Goal: Task Accomplishment & Management: Complete application form

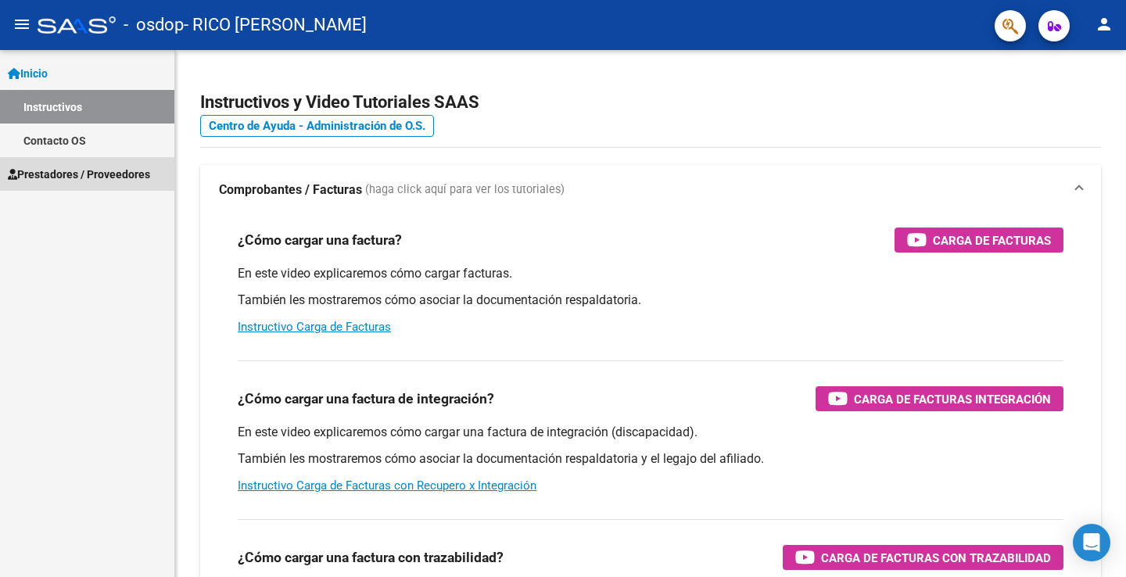
click at [88, 185] on link "Prestadores / Proveedores" at bounding box center [87, 174] width 174 height 34
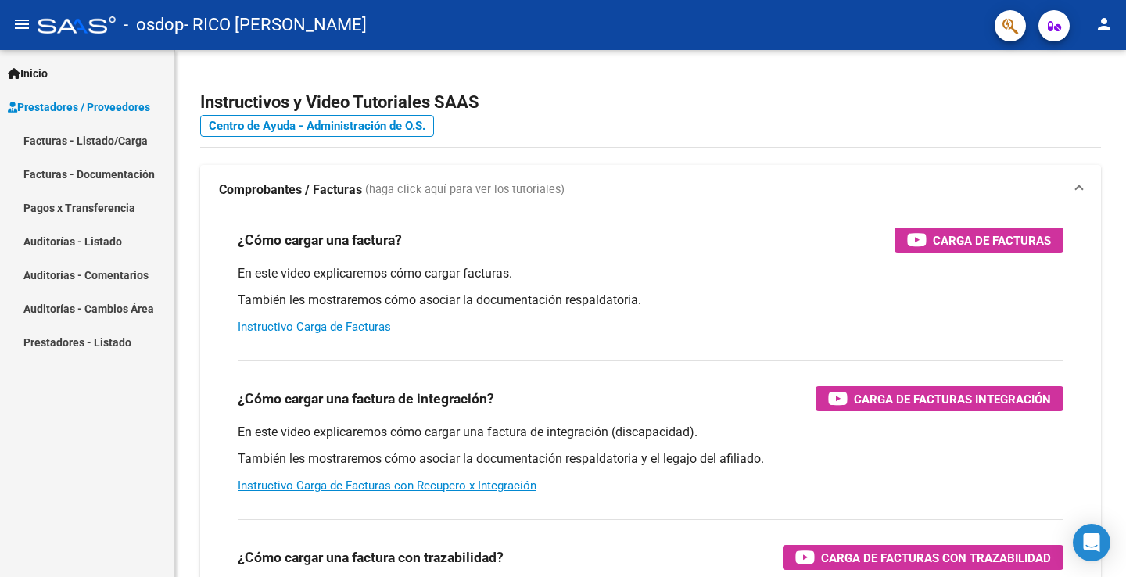
click at [113, 152] on link "Facturas - Listado/Carga" at bounding box center [87, 141] width 174 height 34
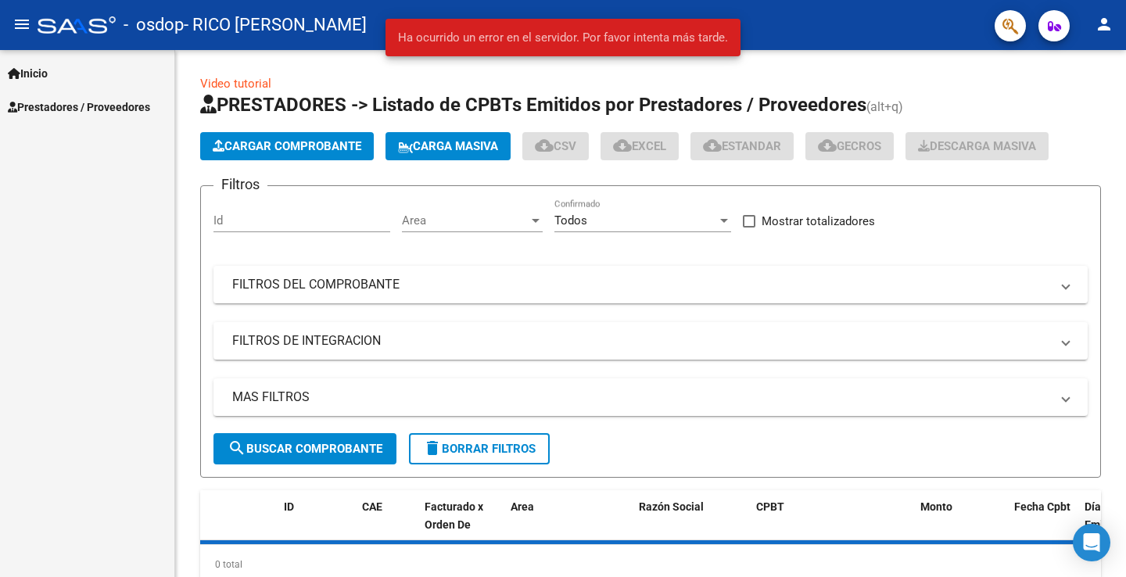
click at [1109, 23] on mat-icon "person" at bounding box center [1103, 24] width 19 height 19
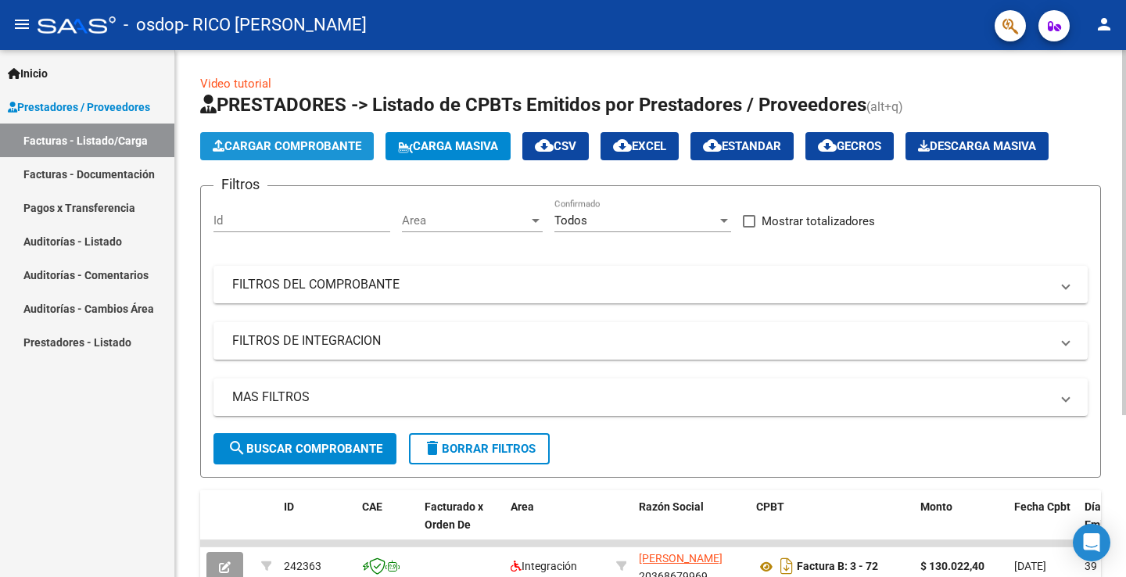
click at [272, 143] on span "Cargar Comprobante" at bounding box center [287, 146] width 149 height 14
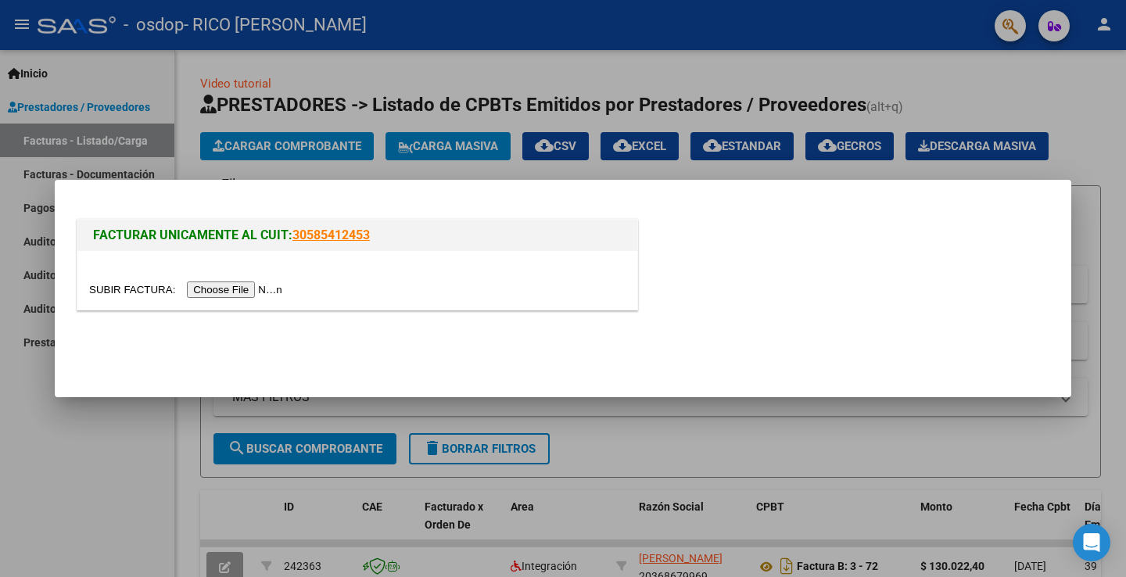
click at [195, 287] on input "file" at bounding box center [188, 289] width 198 height 16
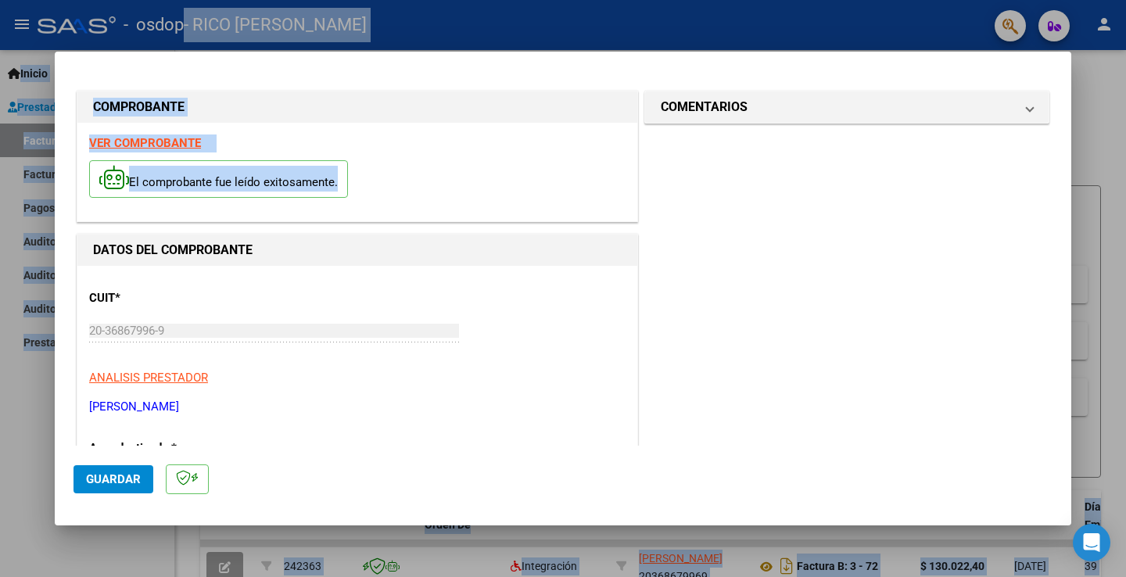
drag, startPoint x: 266, startPoint y: 239, endPoint x: 352, endPoint y: -29, distance: 281.6
click at [352, 0] on html "menu - osdop - RICO [PERSON_NAME] person Inicio Instructivos Contacto OS Presta…" at bounding box center [563, 288] width 1126 height 577
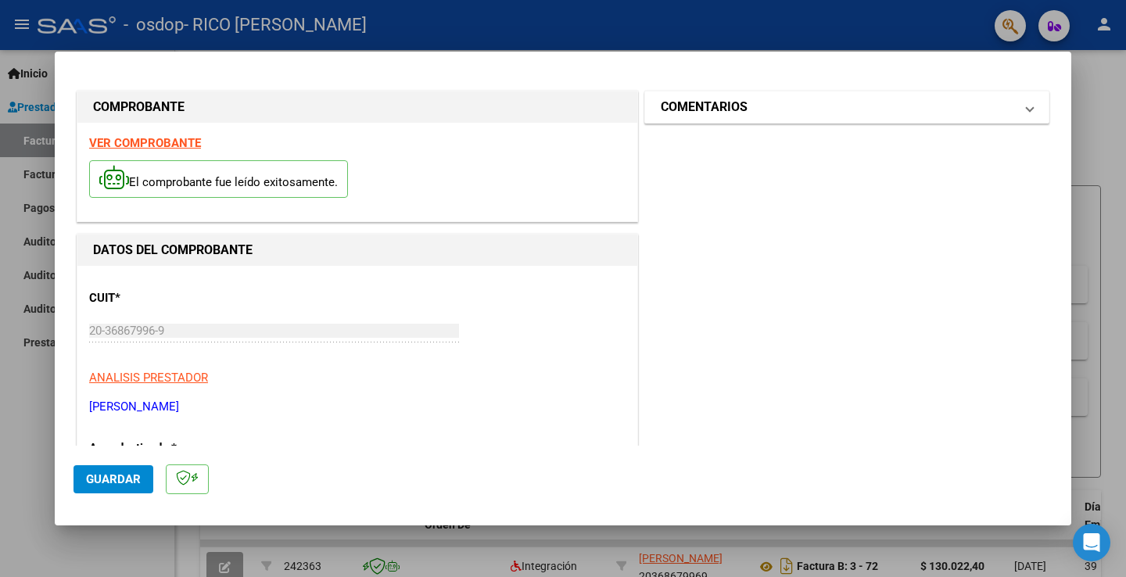
click at [697, 109] on h1 "COMENTARIOS" at bounding box center [704, 107] width 87 height 19
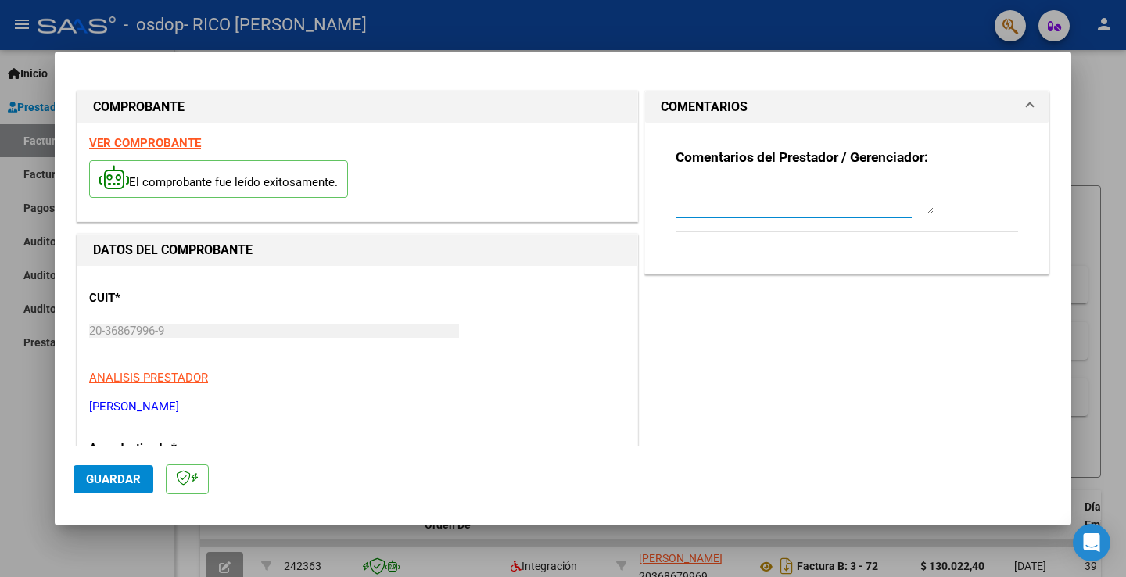
click at [761, 208] on textarea at bounding box center [804, 198] width 258 height 31
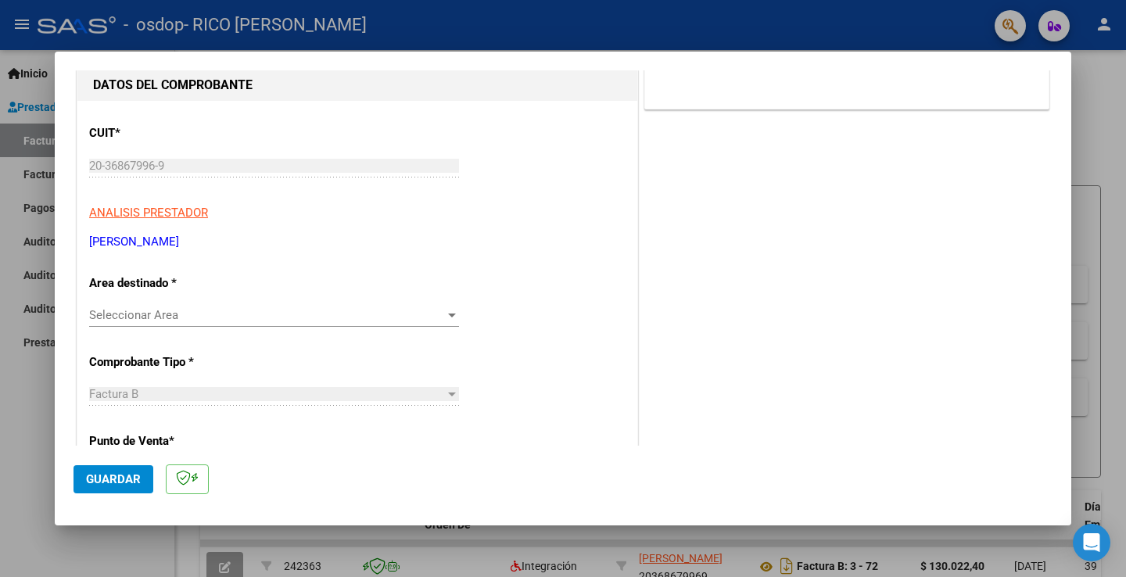
drag, startPoint x: 604, startPoint y: 195, endPoint x: 546, endPoint y: 445, distance: 256.8
click at [546, 445] on div "COMPROBANTE VER COMPROBANTE El comprobante fue leído exitosamente. DATOS DEL CO…" at bounding box center [357, 524] width 568 height 1202
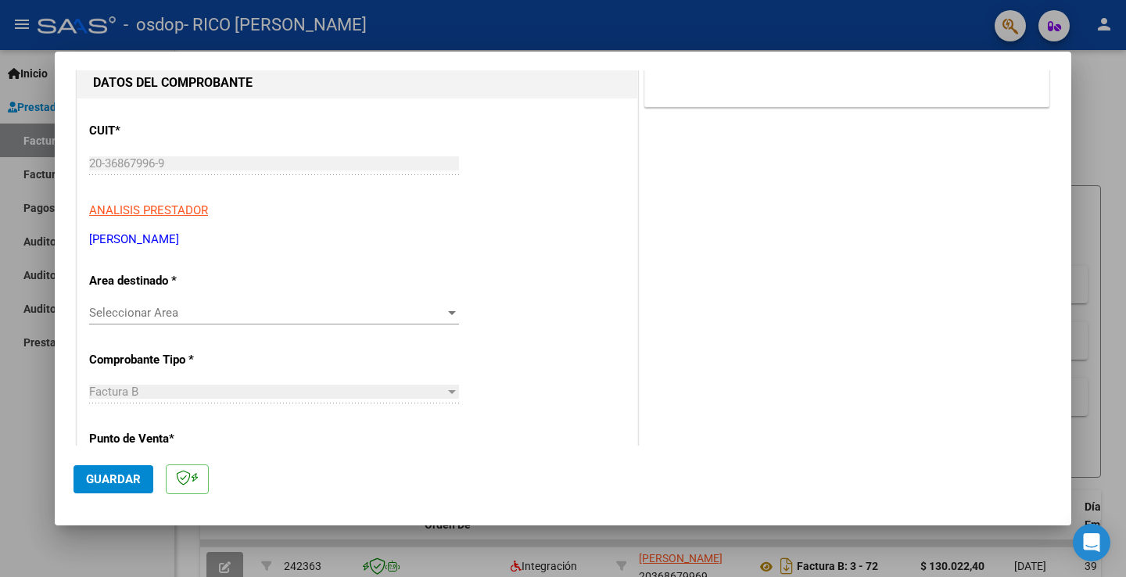
click at [400, 306] on span "Seleccionar Area" at bounding box center [267, 313] width 356 height 14
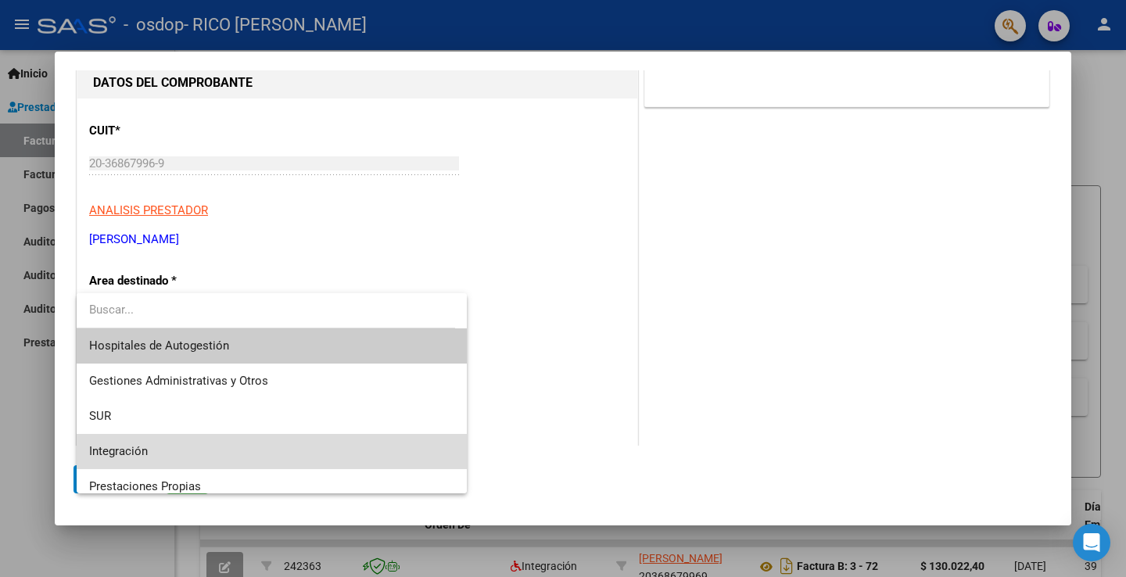
click at [355, 439] on span "Integración" at bounding box center [271, 451] width 365 height 35
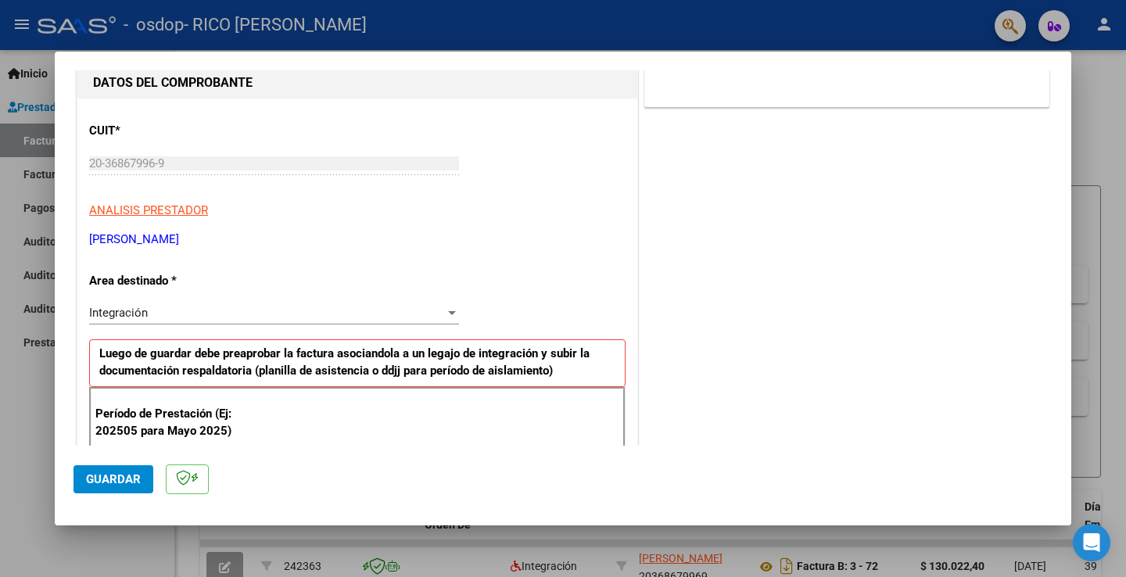
click at [596, 244] on p "[PERSON_NAME]" at bounding box center [357, 240] width 536 height 18
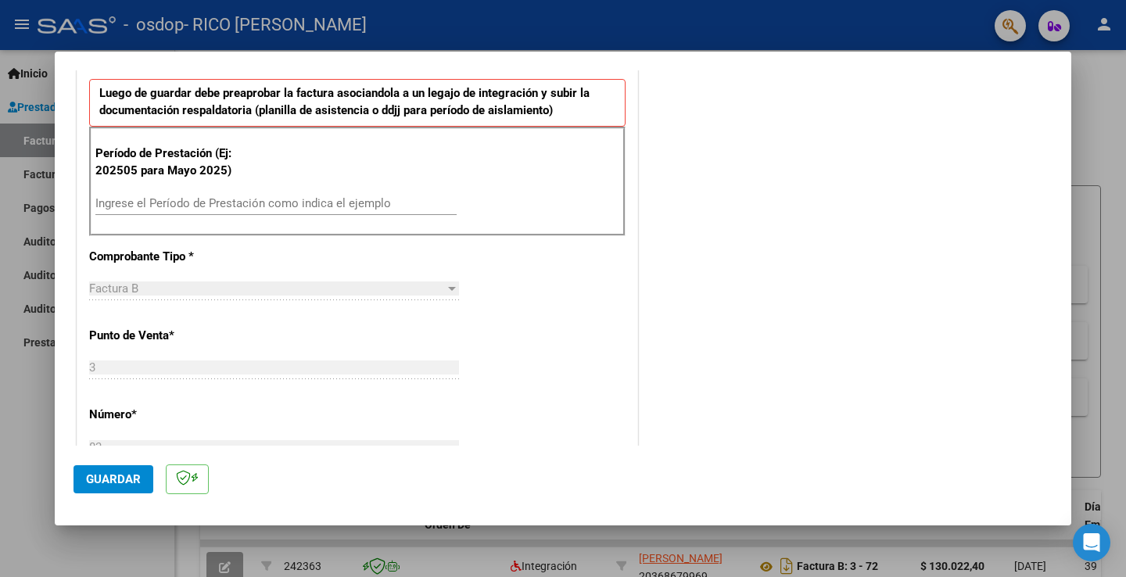
scroll to position [432, 0]
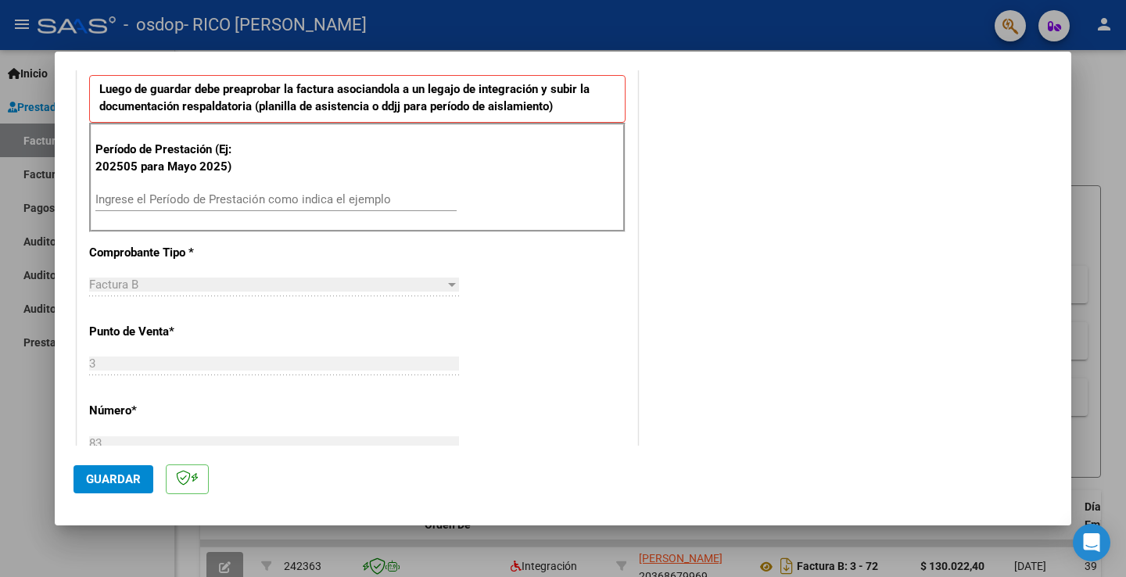
drag, startPoint x: 596, startPoint y: 245, endPoint x: 540, endPoint y: 116, distance: 140.4
click at [540, 116] on div "CUIT * 20-36867996-9 Ingresar CUIT ANALISIS PRESTADOR [PERSON_NAME] [PERSON_NAM…" at bounding box center [357, 422] width 560 height 1177
click at [389, 181] on div "Período de Prestación (Ej: 202505 para [DATE]) Ingrese el Período de Prestación…" at bounding box center [357, 177] width 536 height 109
click at [373, 198] on input "Ingrese el Período de Prestación como indica el ejemplo" at bounding box center [275, 199] width 361 height 14
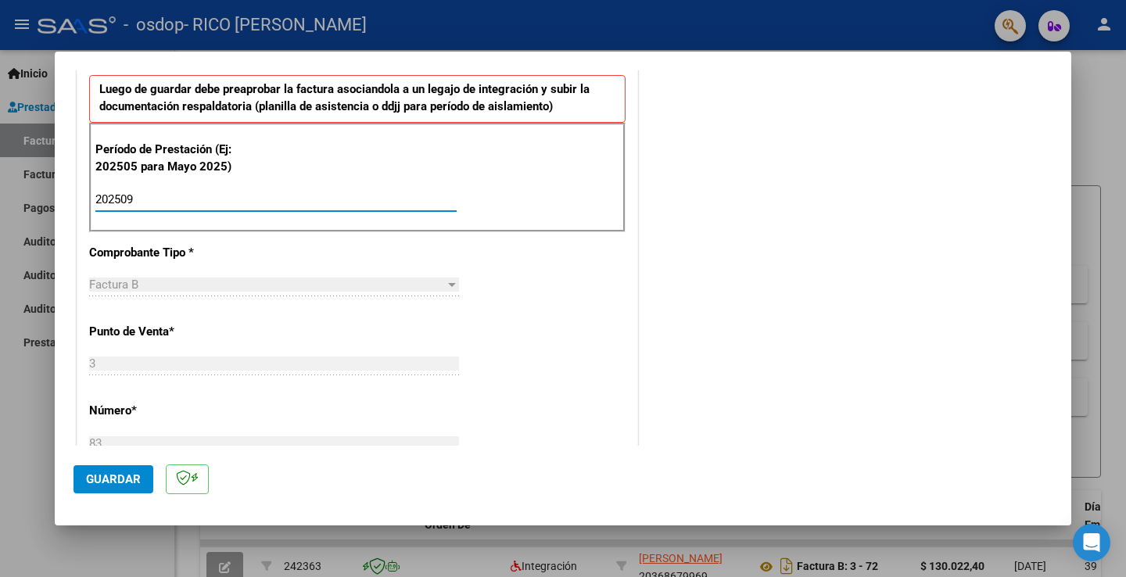
type input "202509"
click at [550, 292] on div "CUIT * 20-36867996-9 Ingresar CUIT ANALISIS PRESTADOR [PERSON_NAME] [PERSON_NAM…" at bounding box center [357, 422] width 560 height 1177
click at [350, 199] on input "202509" at bounding box center [275, 199] width 361 height 14
click at [129, 486] on button "Guardar" at bounding box center [113, 479] width 80 height 28
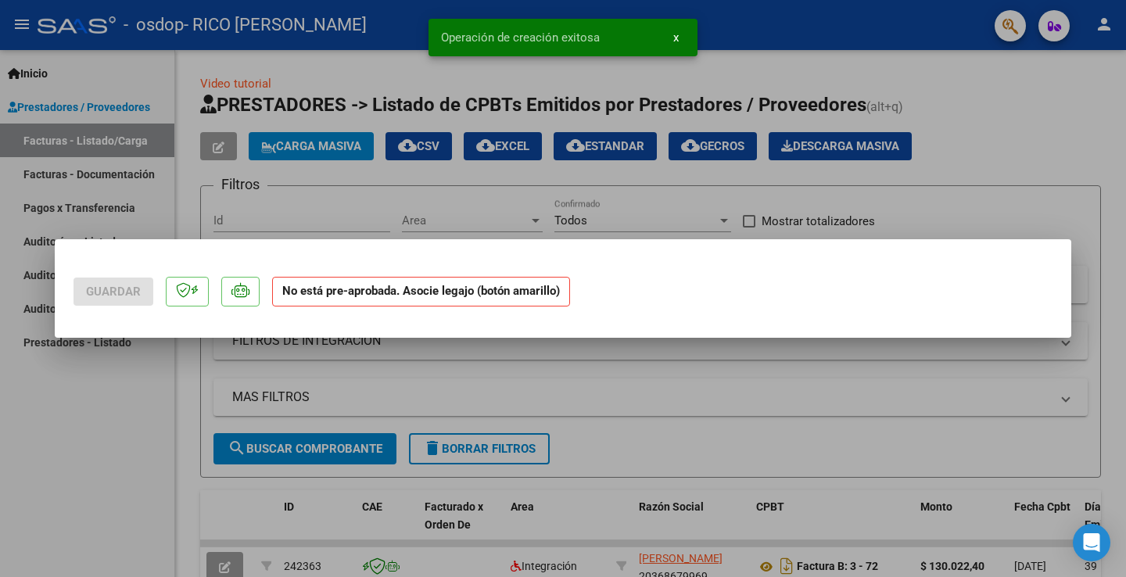
scroll to position [0, 0]
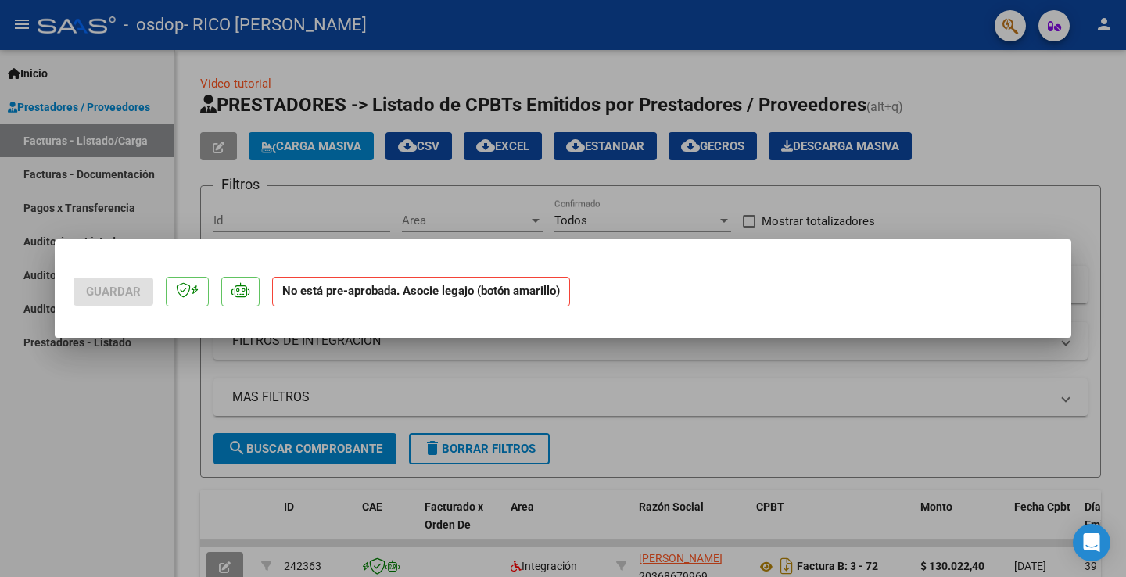
click at [379, 179] on div at bounding box center [563, 288] width 1126 height 577
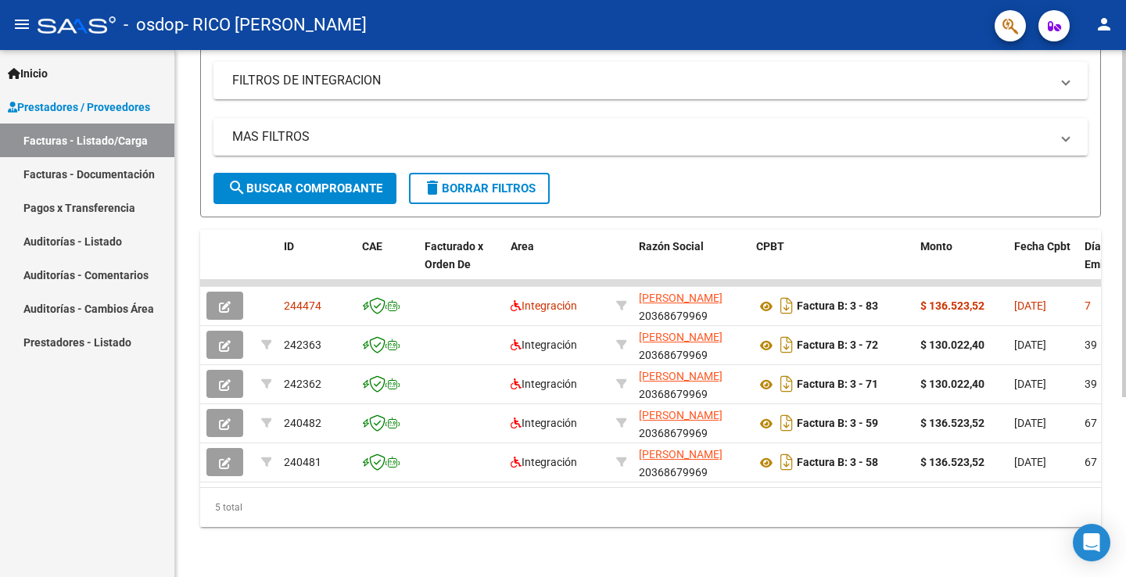
scroll to position [272, 0]
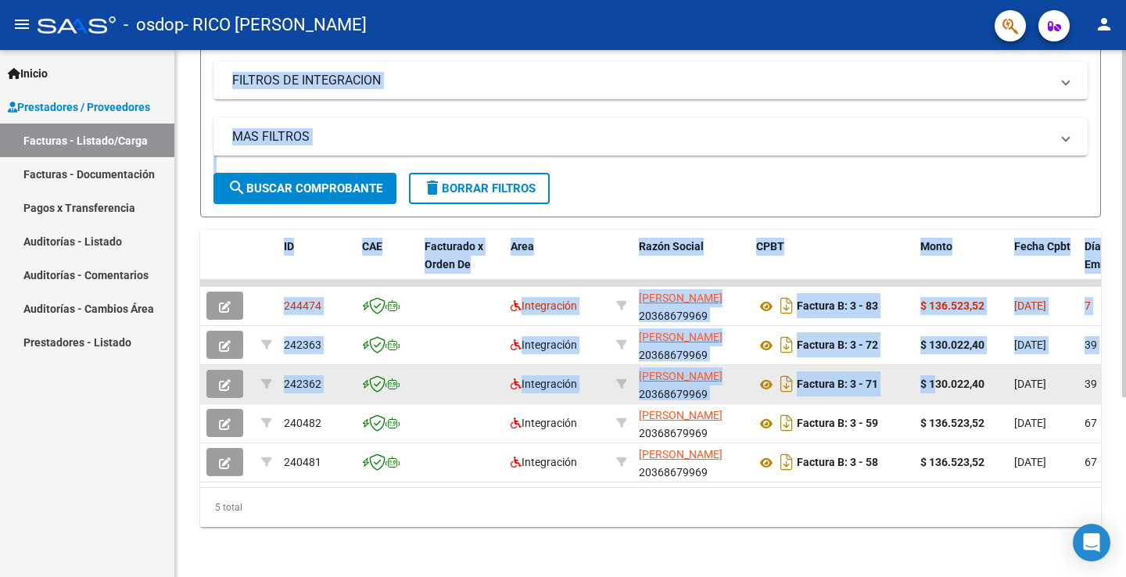
drag, startPoint x: 969, startPoint y: 227, endPoint x: 936, endPoint y: 372, distance: 149.1
click at [936, 372] on div "Video tutorial PRESTADORES -> Listado de CPBTs Emitidos por Prestadores / Prove…" at bounding box center [650, 171] width 901 height 712
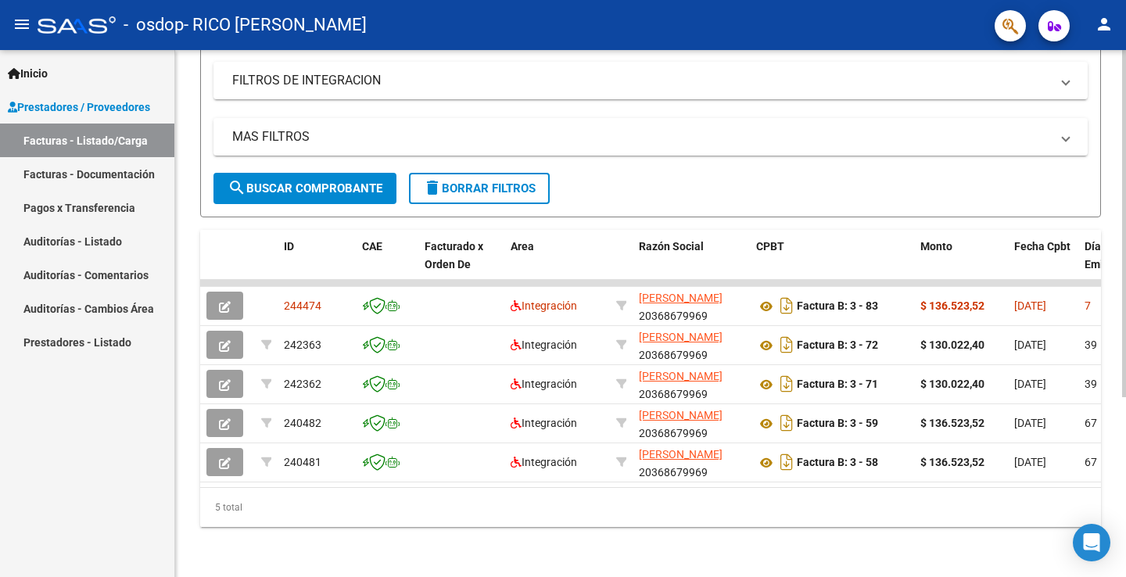
click at [517, 500] on div "5 total" at bounding box center [650, 507] width 901 height 39
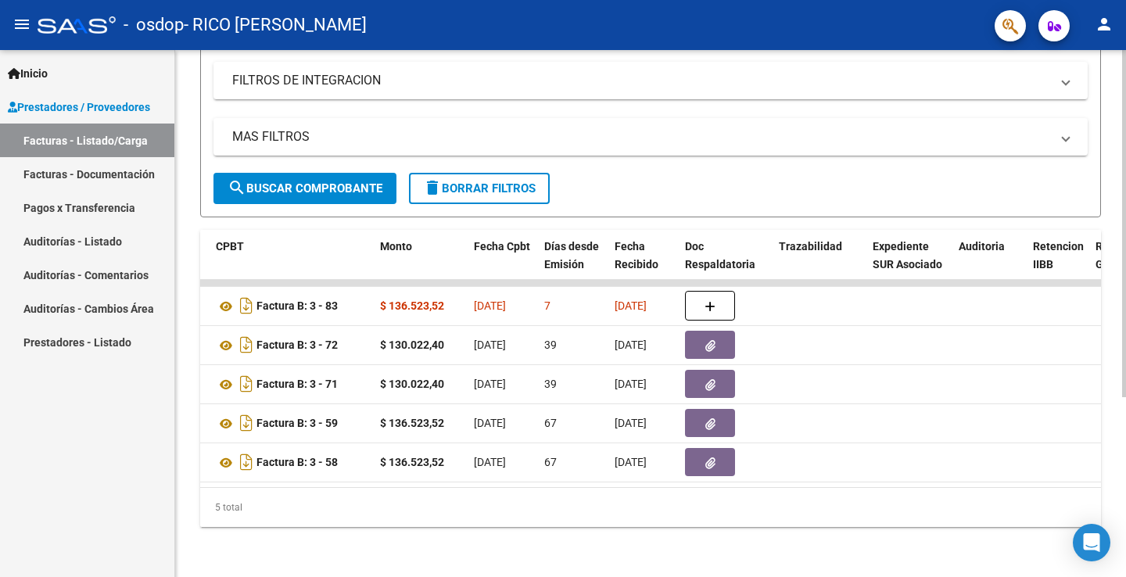
scroll to position [0, 543]
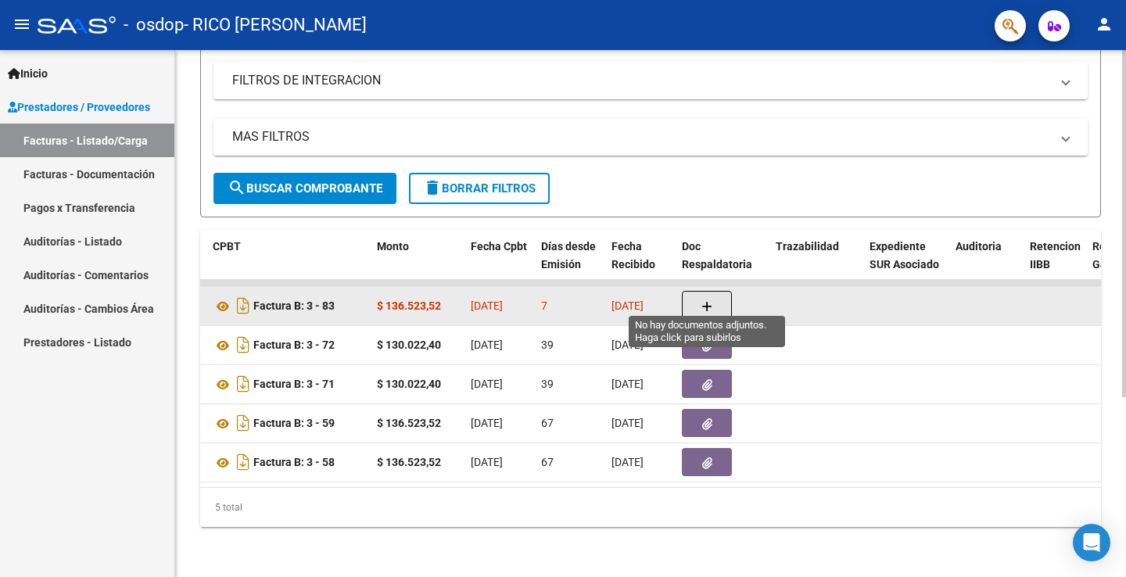
click at [707, 291] on button "button" at bounding box center [707, 306] width 50 height 30
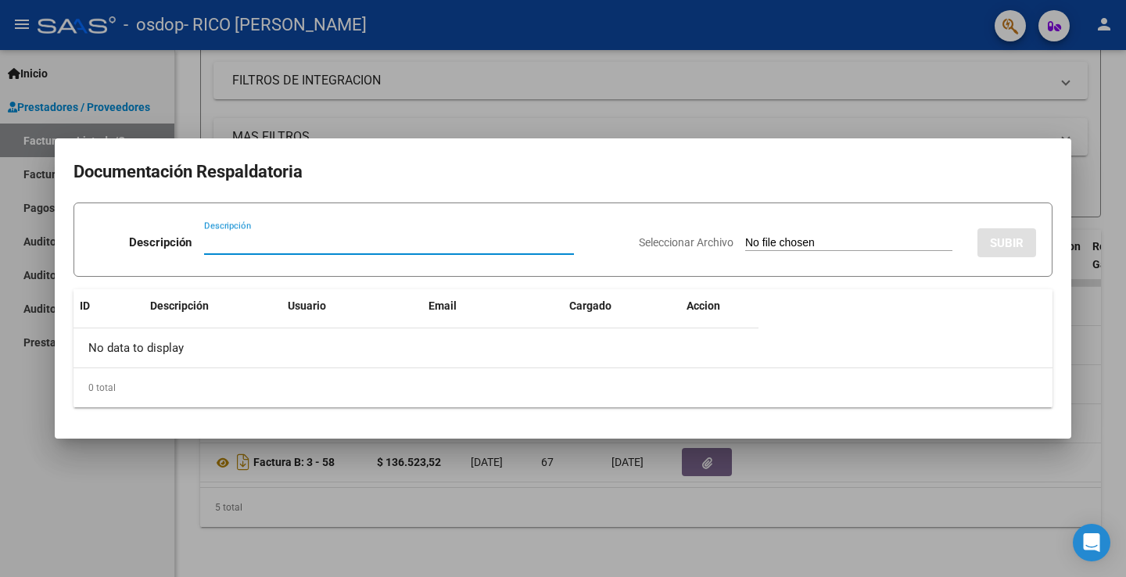
click at [654, 96] on div at bounding box center [563, 288] width 1126 height 577
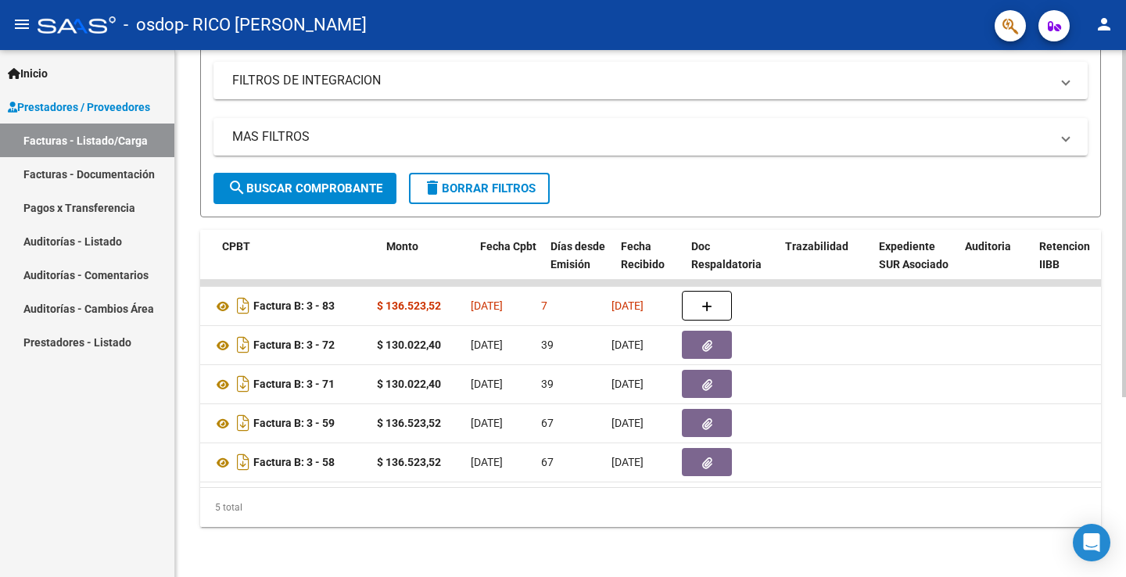
scroll to position [0, 0]
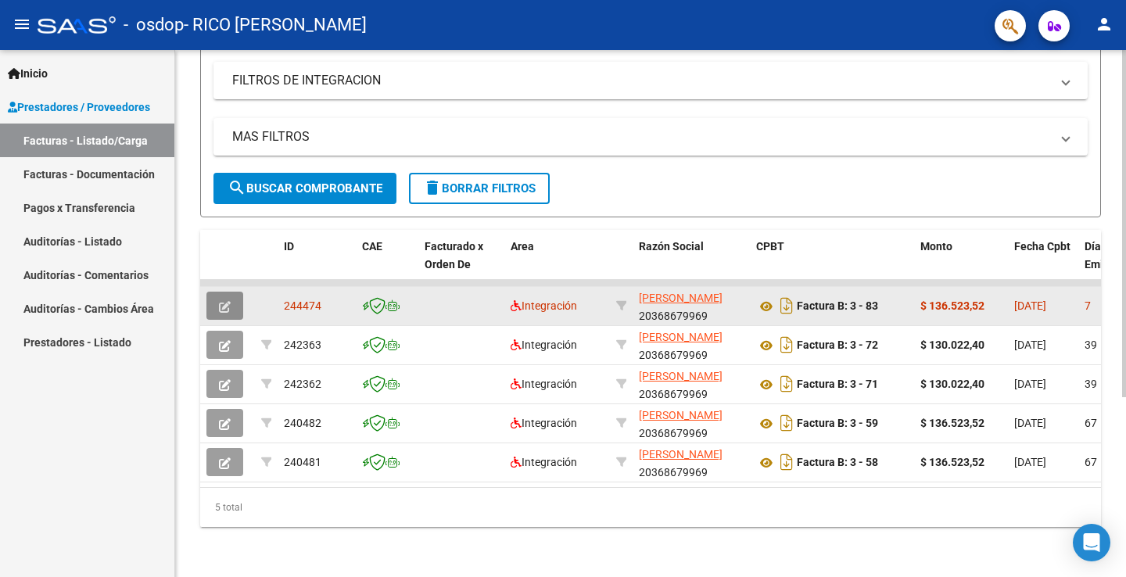
click at [220, 301] on icon "button" at bounding box center [225, 307] width 12 height 12
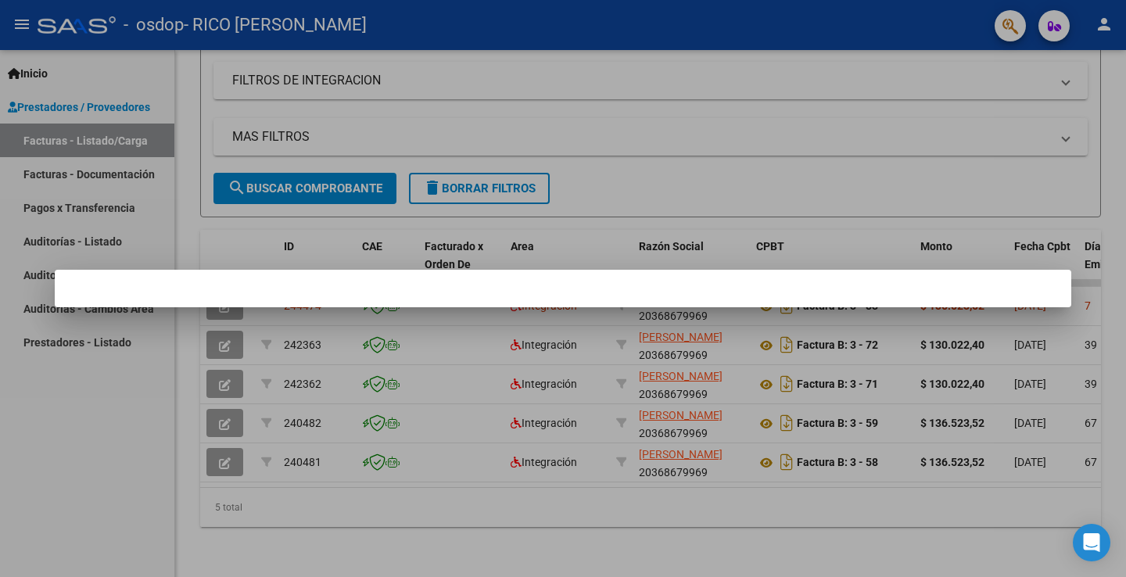
click at [373, 203] on div at bounding box center [563, 288] width 1126 height 577
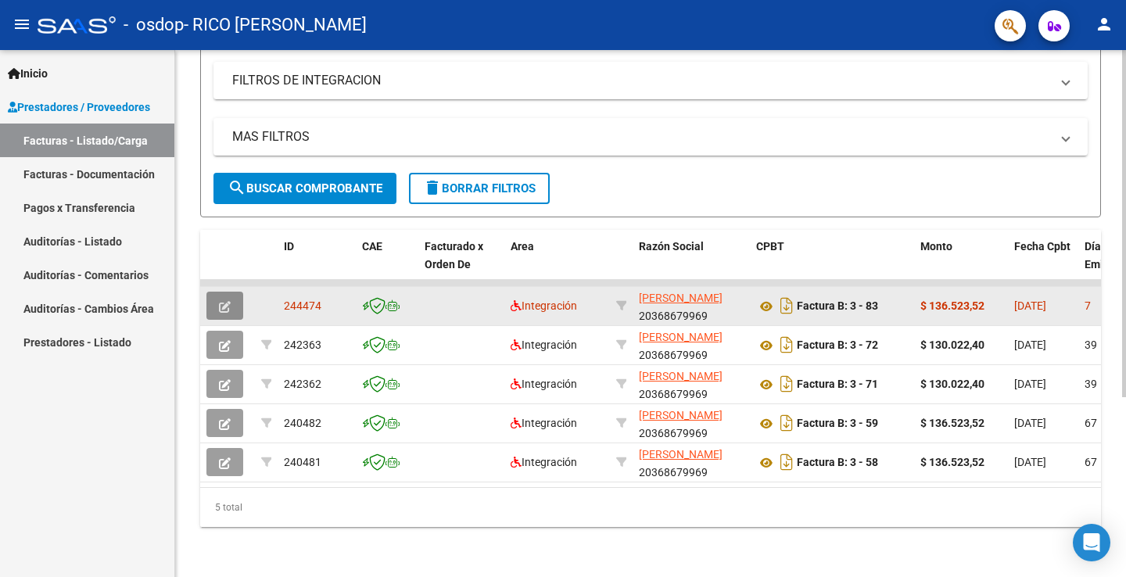
click at [226, 301] on icon "button" at bounding box center [225, 307] width 12 height 12
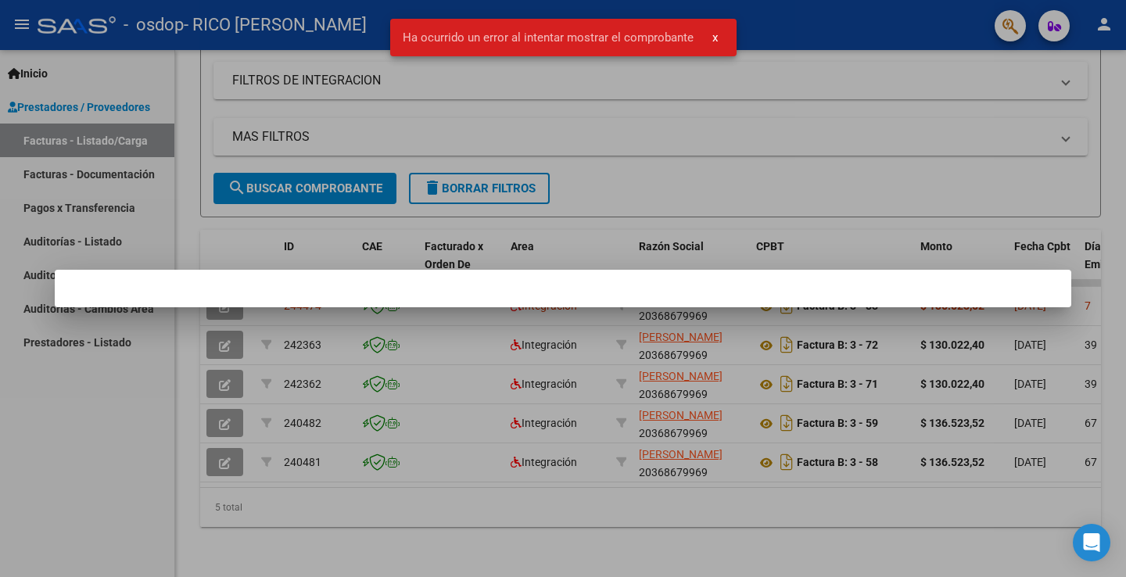
click at [305, 242] on div at bounding box center [563, 288] width 1126 height 577
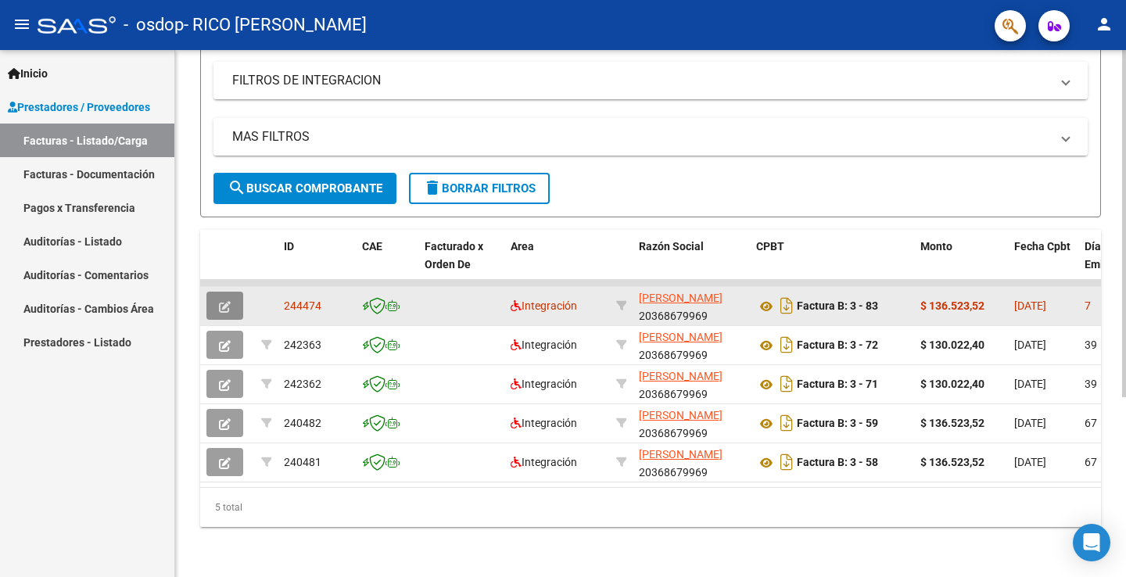
click at [227, 301] on icon "button" at bounding box center [225, 307] width 12 height 12
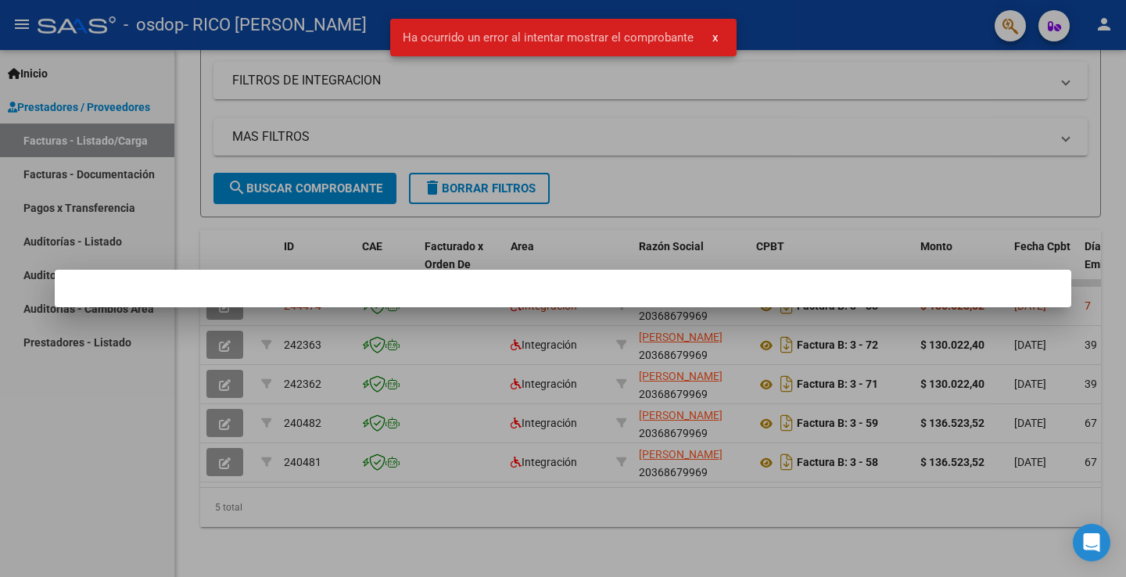
click at [357, 253] on div at bounding box center [563, 288] width 1126 height 577
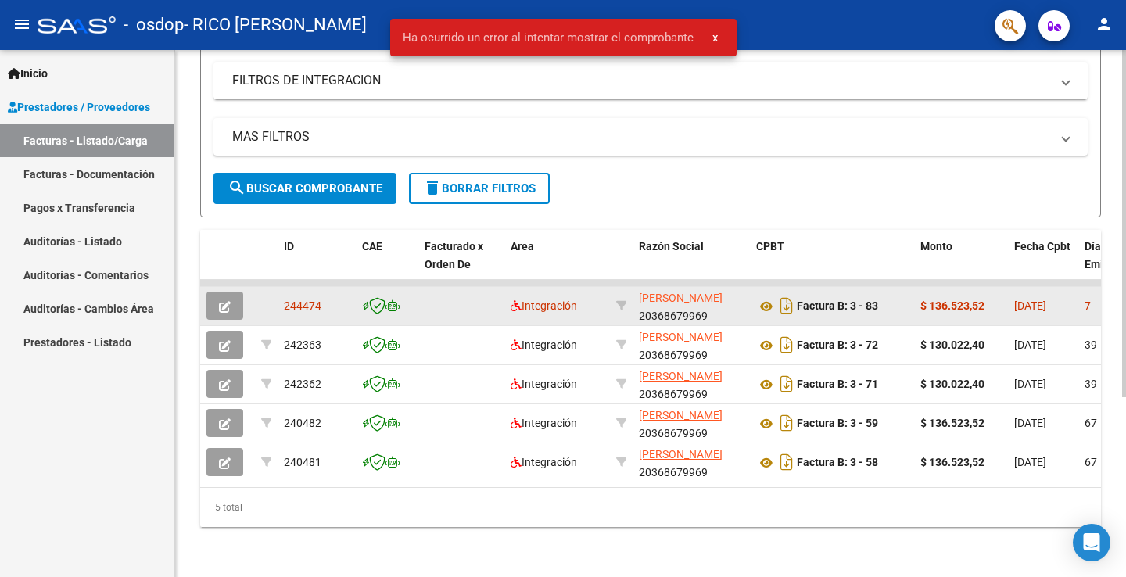
click at [304, 299] on span "244474" at bounding box center [303, 305] width 38 height 13
drag, startPoint x: 337, startPoint y: 295, endPoint x: 374, endPoint y: 295, distance: 37.5
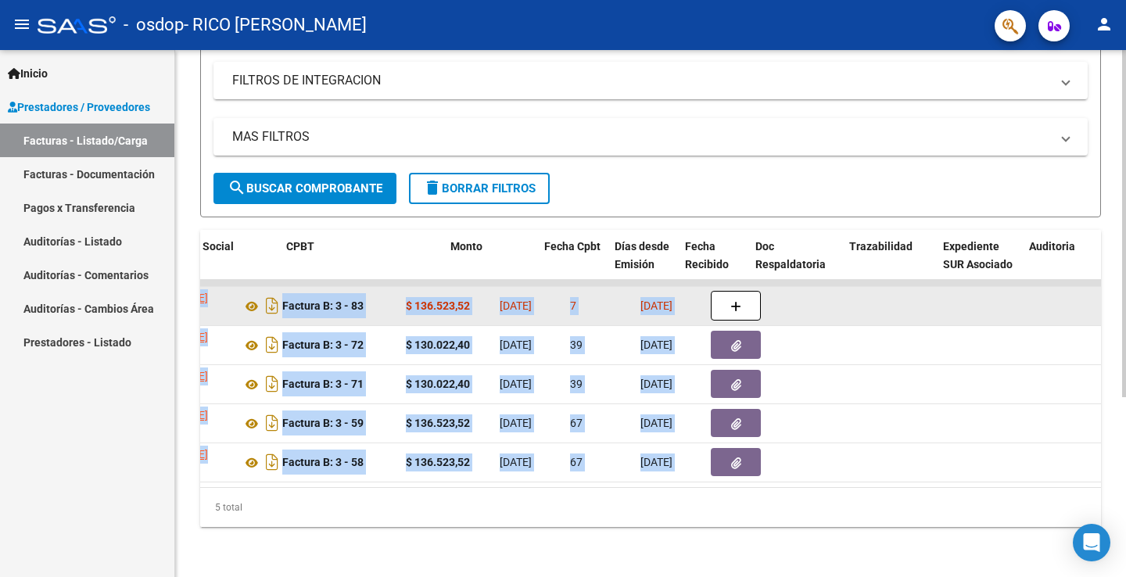
drag, startPoint x: 465, startPoint y: 291, endPoint x: 963, endPoint y: 311, distance: 498.4
click at [1125, 306] on html "menu - osdop - RICO [PERSON_NAME] person Inicio Instructivos Contacto OS Presta…" at bounding box center [563, 288] width 1126 height 577
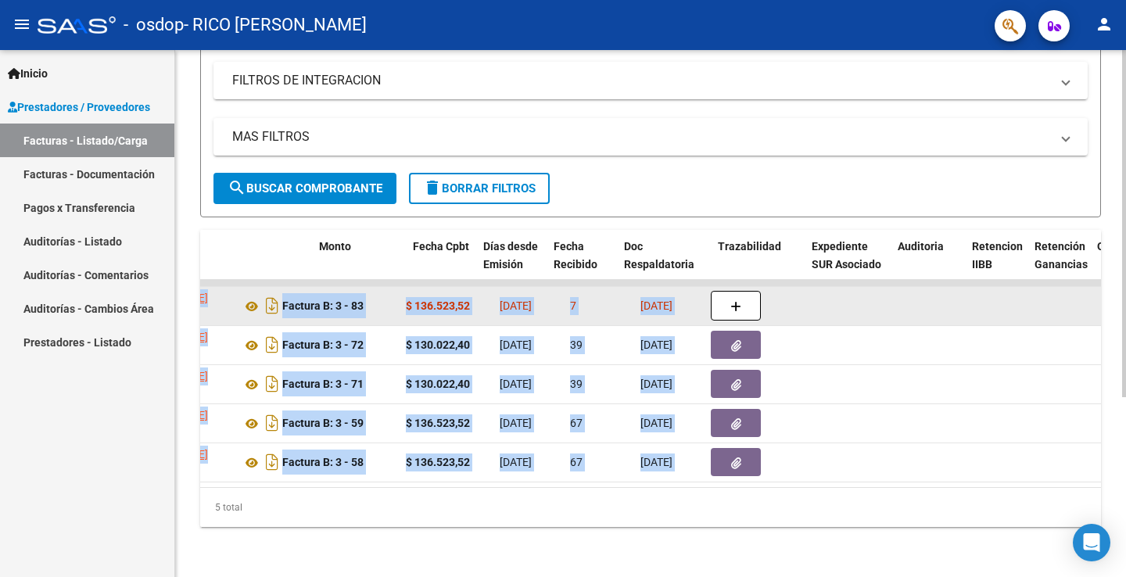
scroll to position [0, 601]
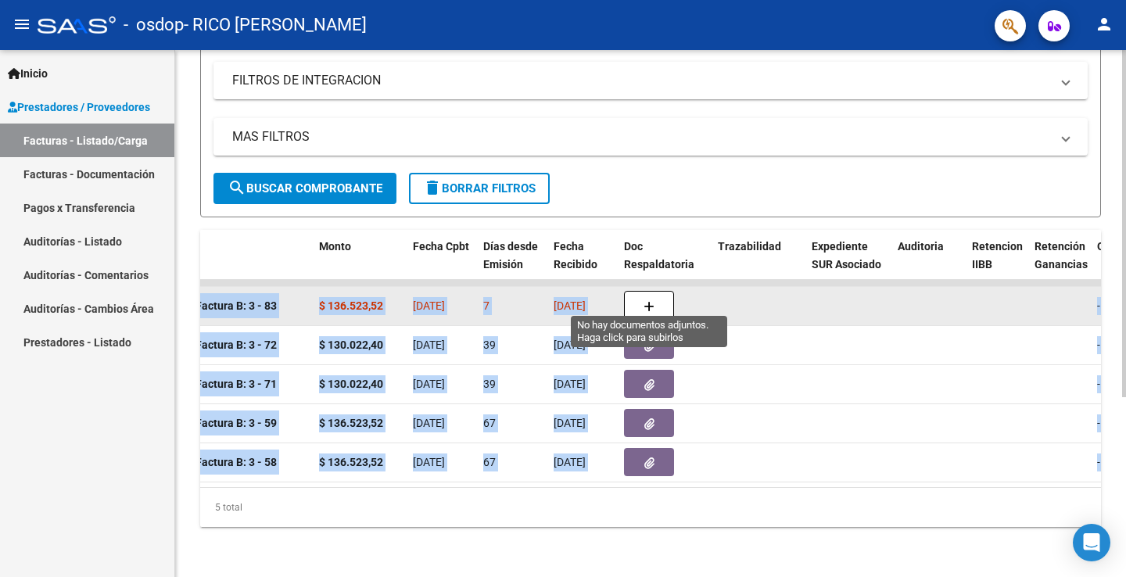
click at [656, 299] on button "button" at bounding box center [649, 306] width 50 height 30
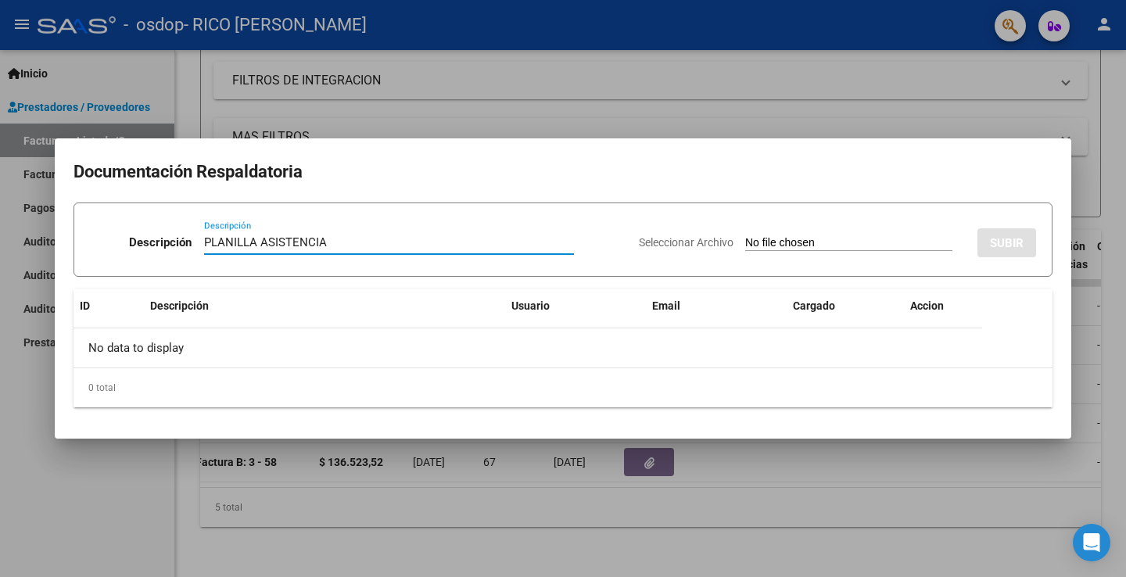
type input "PLANILLA ASISTENCIA"
click at [758, 242] on input "Seleccionar Archivo" at bounding box center [848, 243] width 207 height 15
type input "C:\fakepath\PA [PERSON_NAME] [DATE] cpei.pdf"
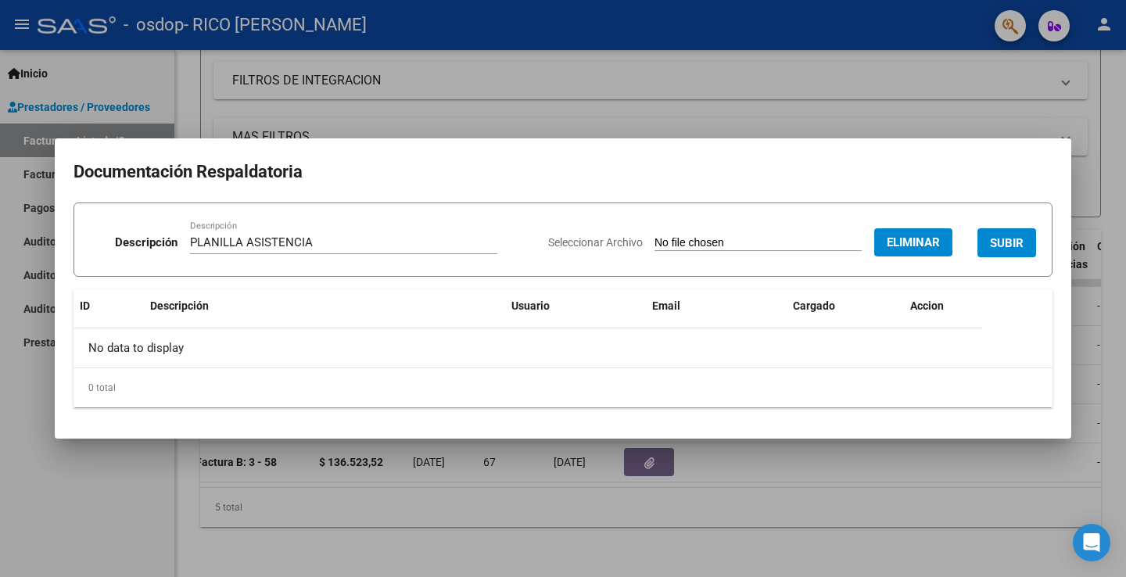
click at [1005, 242] on span "SUBIR" at bounding box center [1007, 243] width 34 height 14
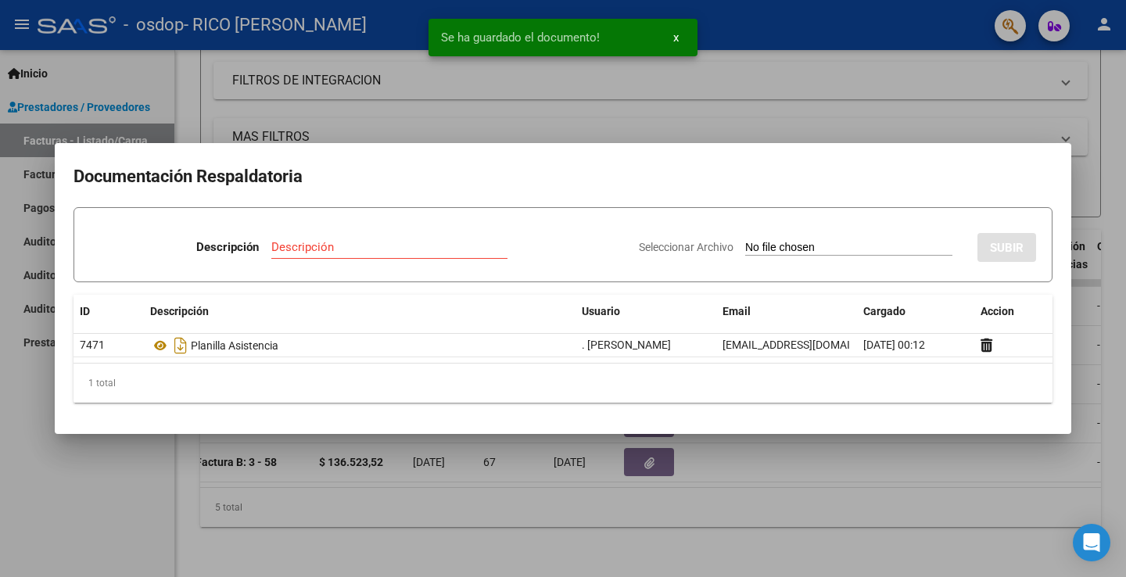
click at [947, 125] on div at bounding box center [563, 288] width 1126 height 577
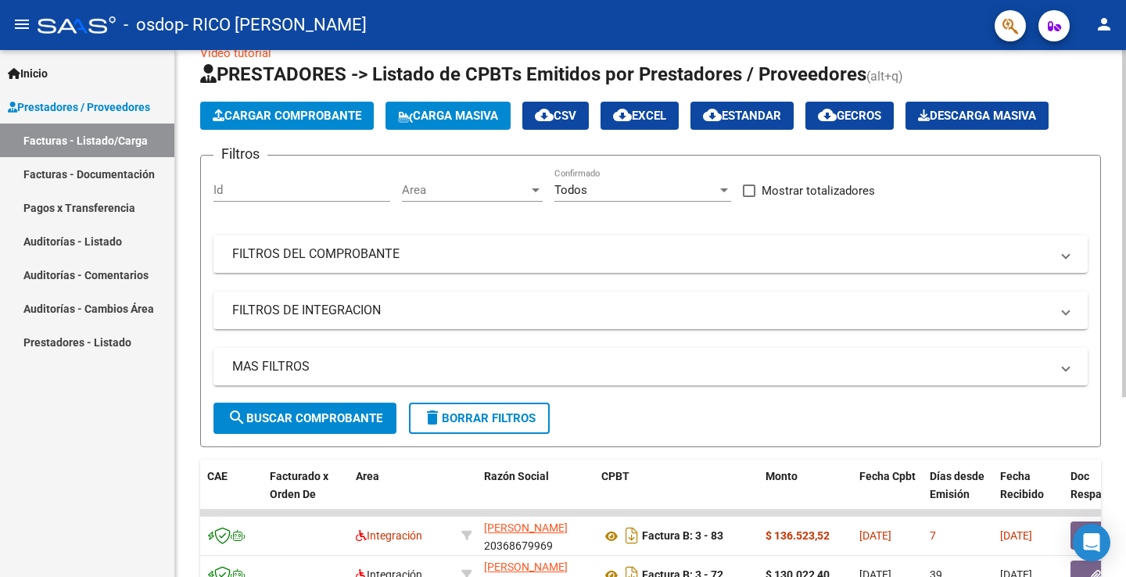
scroll to position [0, 0]
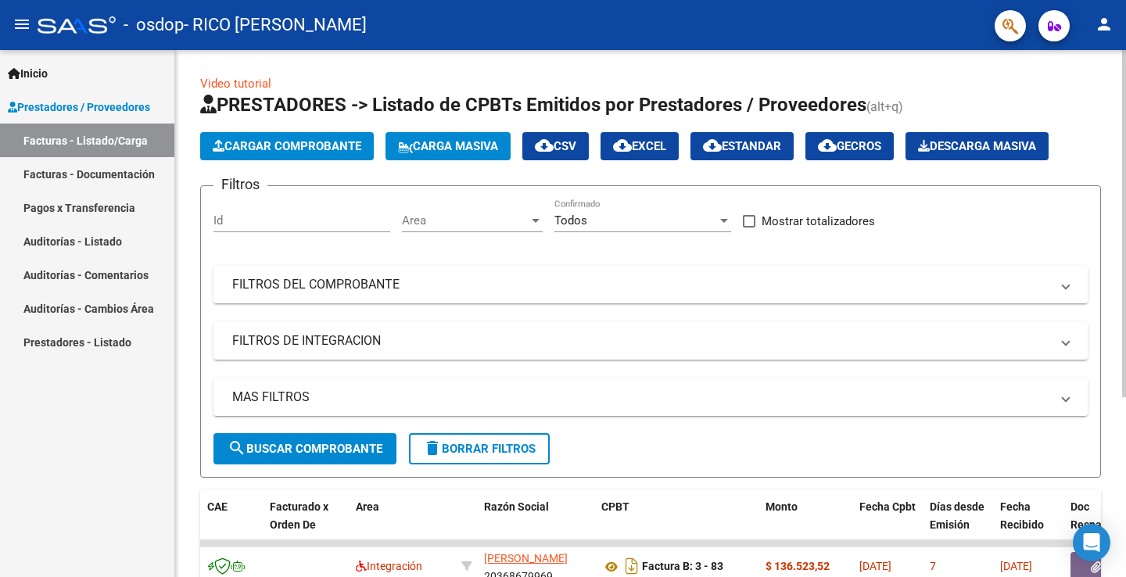
click at [260, 149] on span "Cargar Comprobante" at bounding box center [287, 146] width 149 height 14
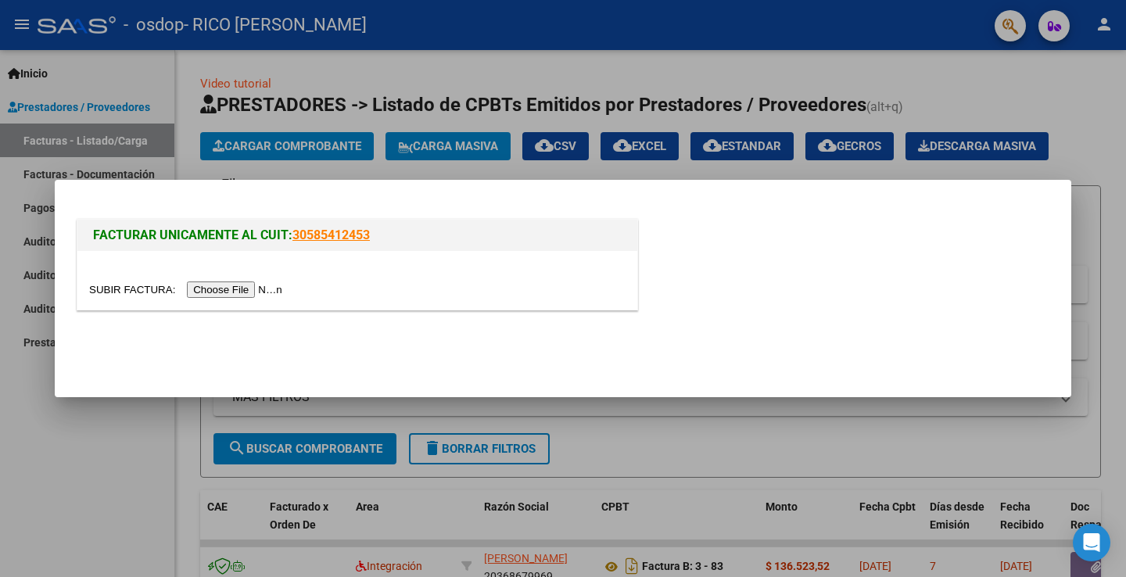
click at [217, 292] on input "file" at bounding box center [188, 289] width 198 height 16
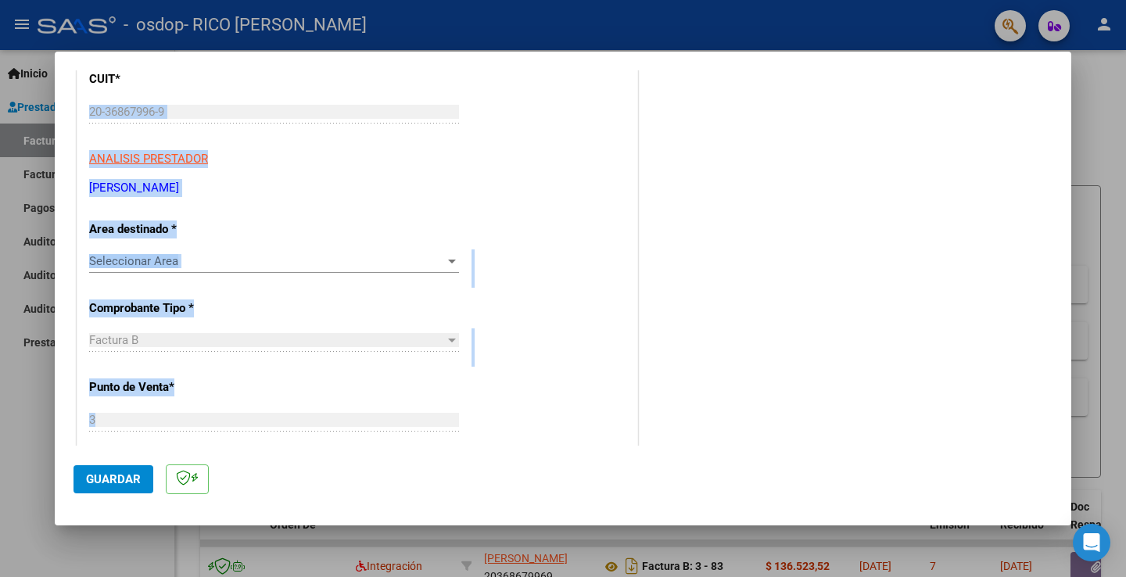
scroll to position [224, 0]
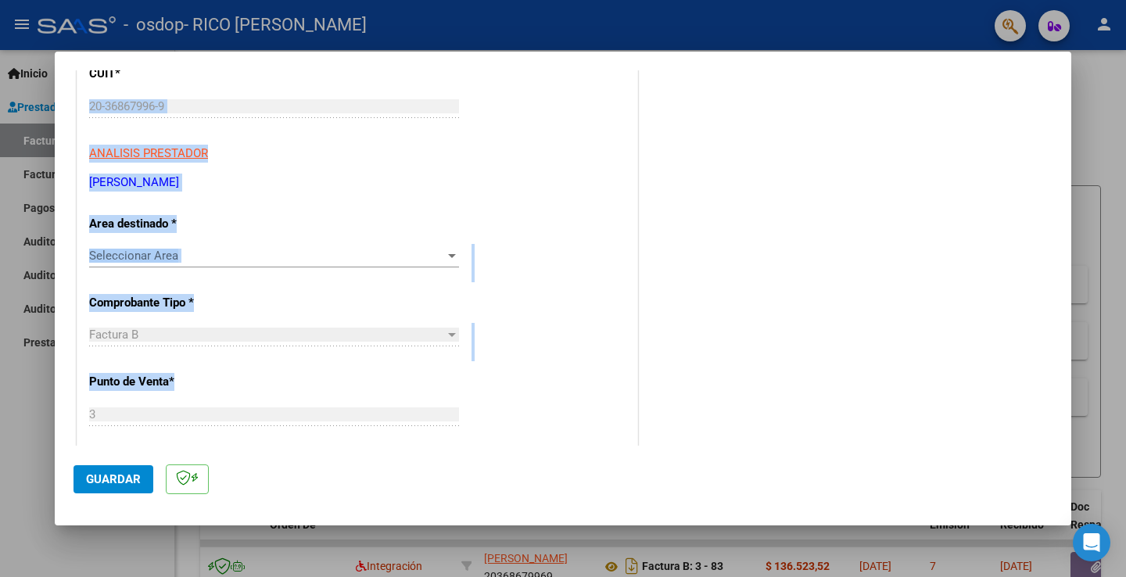
drag, startPoint x: 349, startPoint y: 296, endPoint x: 340, endPoint y: 285, distance: 13.8
click at [334, 419] on div "CUIT * 20-36867996-9 Ingresar CUIT ANALISIS PRESTADOR [PERSON_NAME] [PERSON_NAM…" at bounding box center [357, 550] width 560 height 1019
click at [347, 249] on span "Seleccionar Area" at bounding box center [267, 256] width 356 height 14
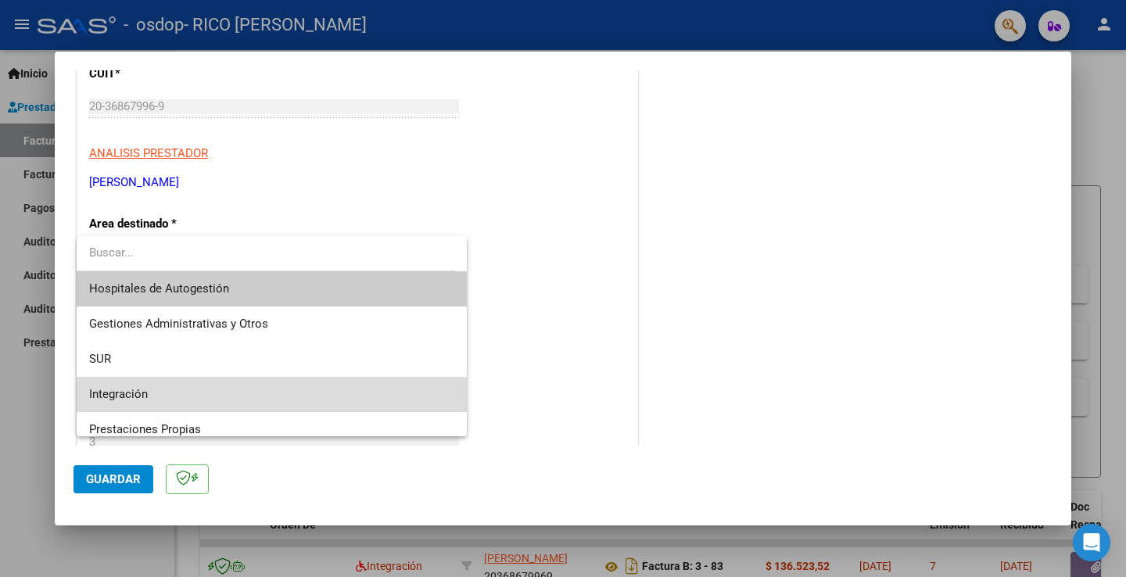
click at [301, 395] on span "Integración" at bounding box center [271, 394] width 365 height 35
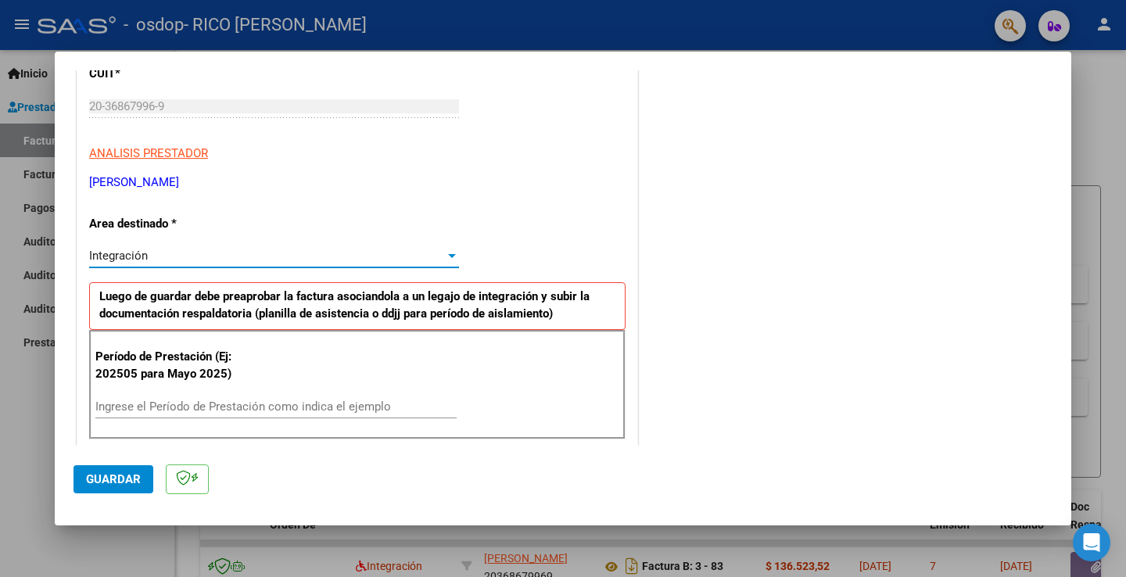
click at [283, 402] on input "Ingrese el Período de Prestación como indica el ejemplo" at bounding box center [275, 406] width 361 height 14
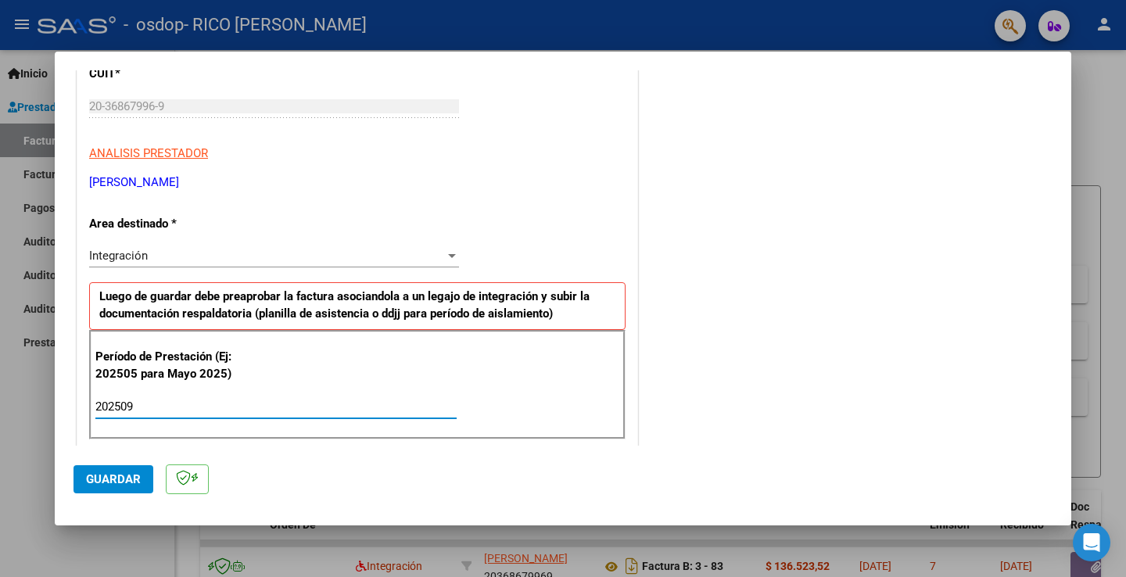
type input "202509"
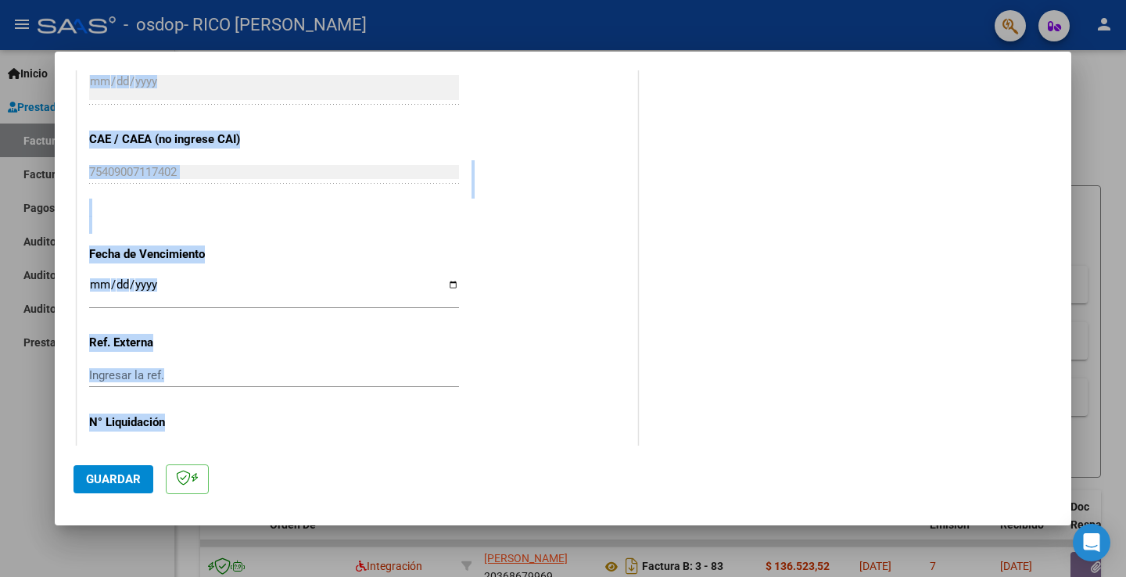
scroll to position [975, 0]
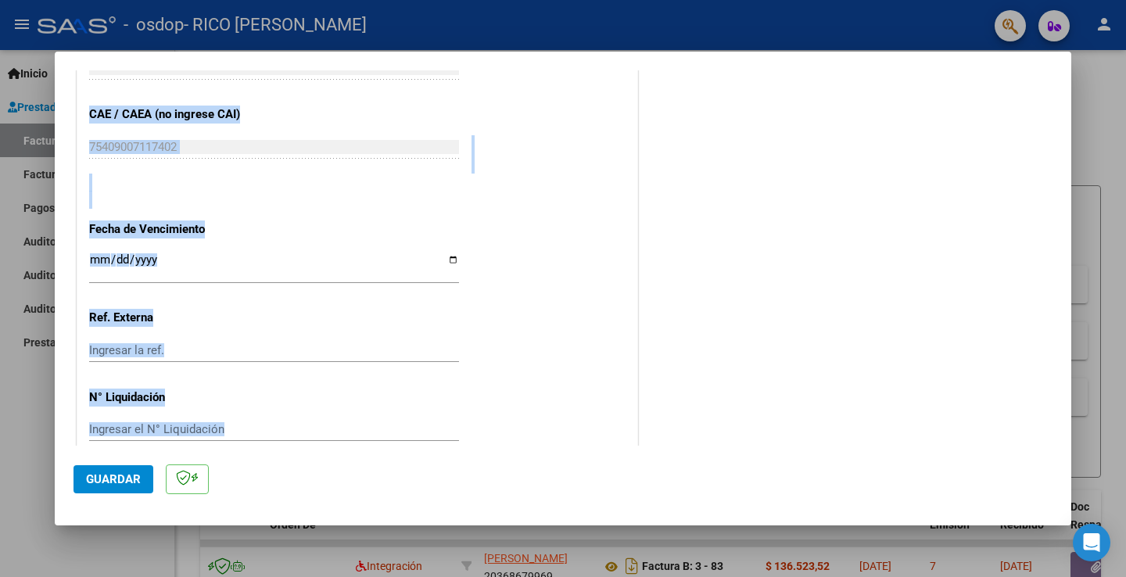
drag, startPoint x: 463, startPoint y: 306, endPoint x: 412, endPoint y: 467, distance: 169.6
click at [412, 467] on mat-dialog-container "COMPROBANTE VER COMPROBANTE El comprobante fue leído exitosamente. DATOS DEL CO…" at bounding box center [563, 289] width 1016 height 474
click at [130, 478] on span "Guardar" at bounding box center [113, 479] width 55 height 14
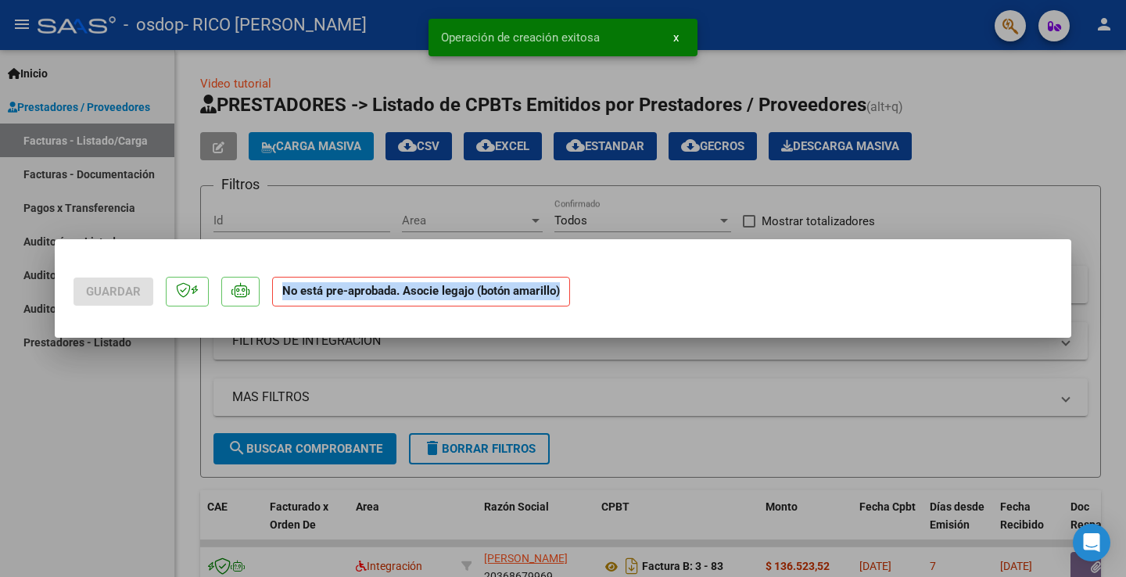
scroll to position [0, 0]
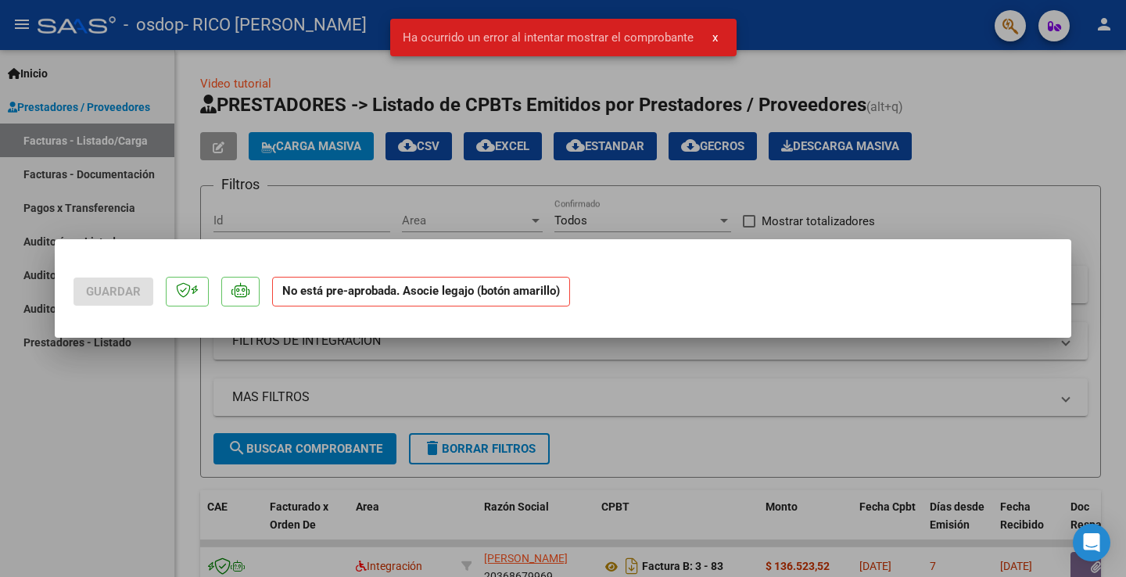
click at [639, 378] on div at bounding box center [563, 288] width 1126 height 577
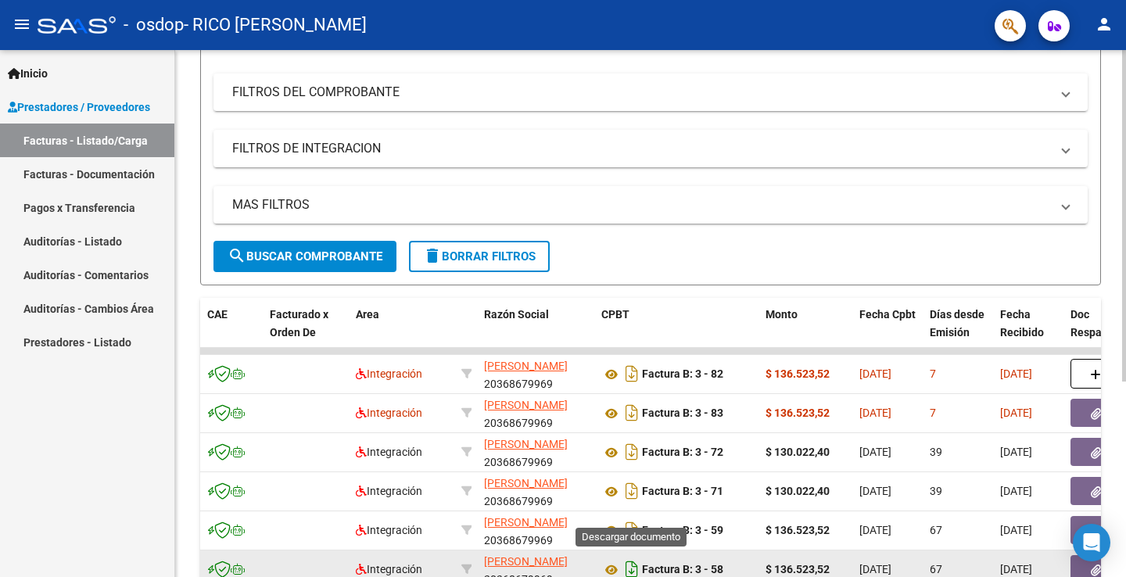
drag, startPoint x: 650, startPoint y: 413, endPoint x: 639, endPoint y: 575, distance: 162.1
click at [639, 575] on div "Video tutorial PRESTADORES -> Listado de CPBTs Emitidos por Prestadores / Prove…" at bounding box center [650, 258] width 901 height 751
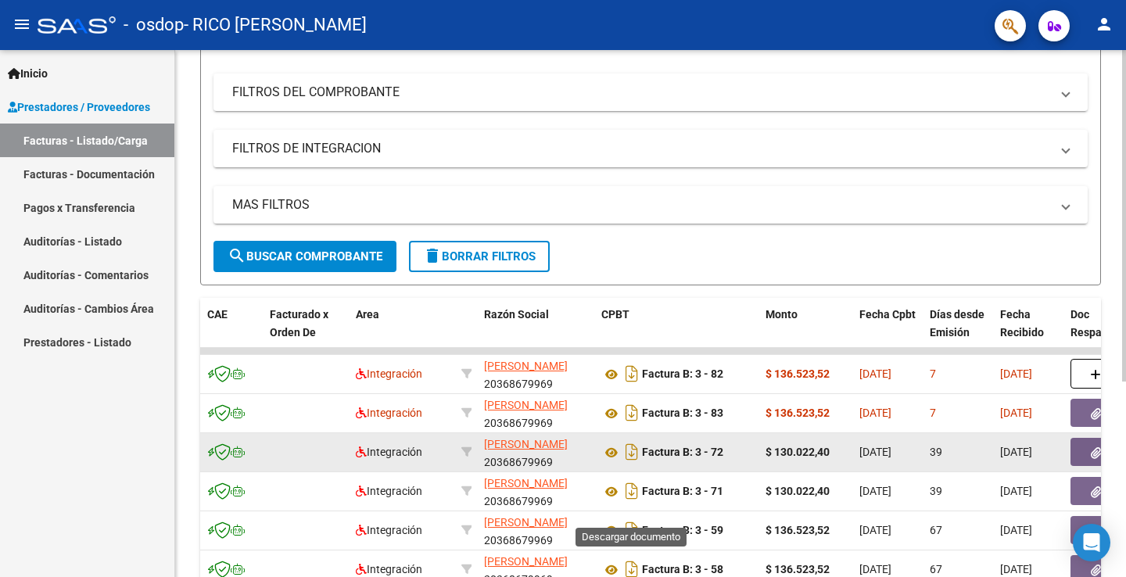
scroll to position [197, 0]
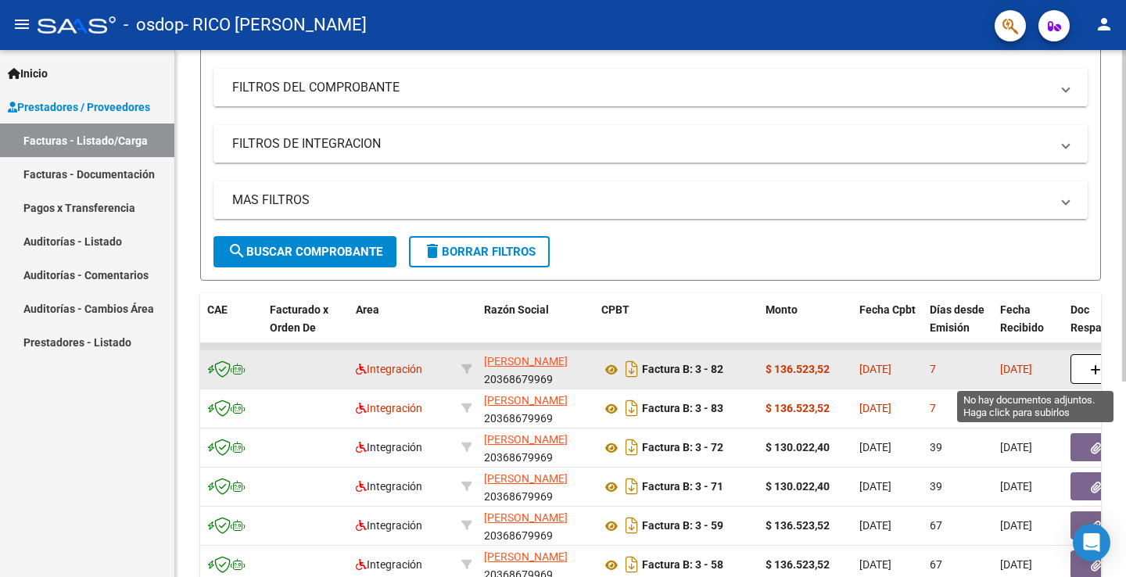
click at [1096, 375] on icon "button" at bounding box center [1095, 370] width 11 height 12
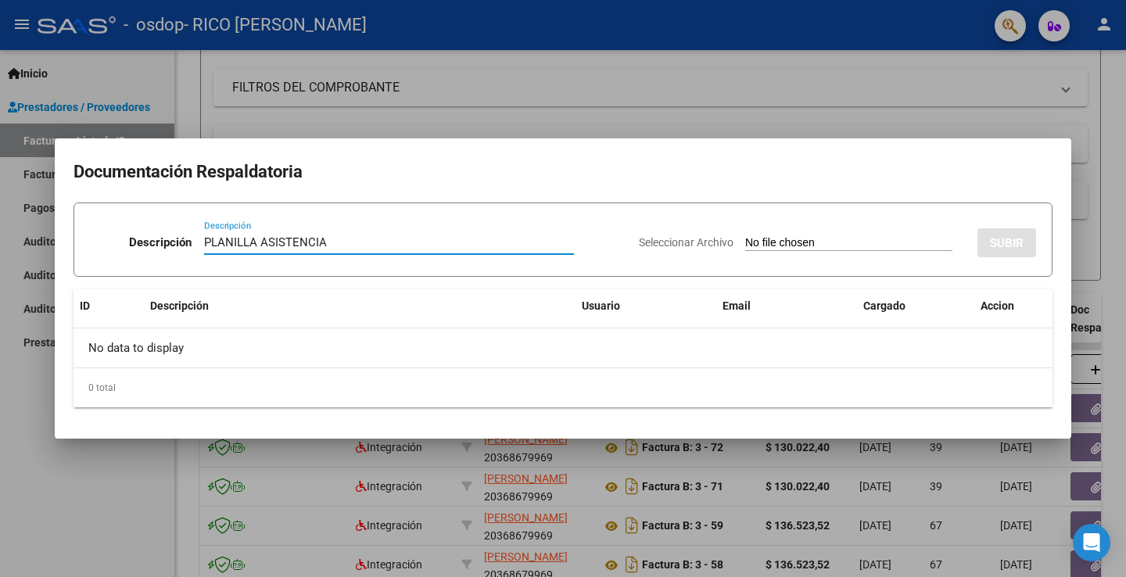
type input "PLANILLA ASISTENCIA"
click at [779, 248] on input "Seleccionar Archivo" at bounding box center [848, 243] width 207 height 15
type input "C:\fakepath\PA [PERSON_NAME] [DATE] esc.pdf"
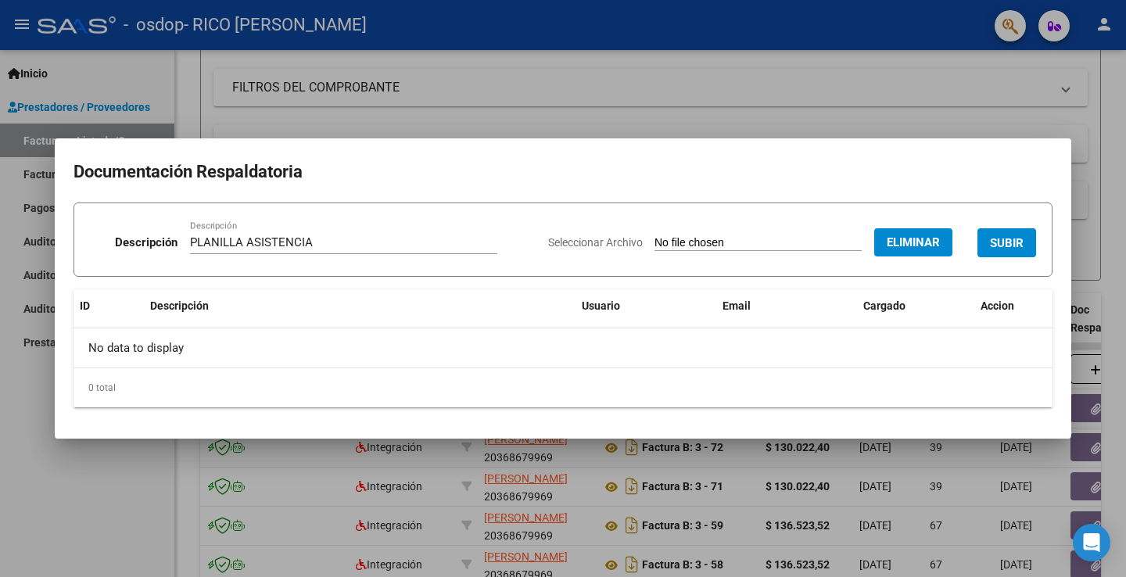
click at [1019, 240] on span "SUBIR" at bounding box center [1007, 243] width 34 height 14
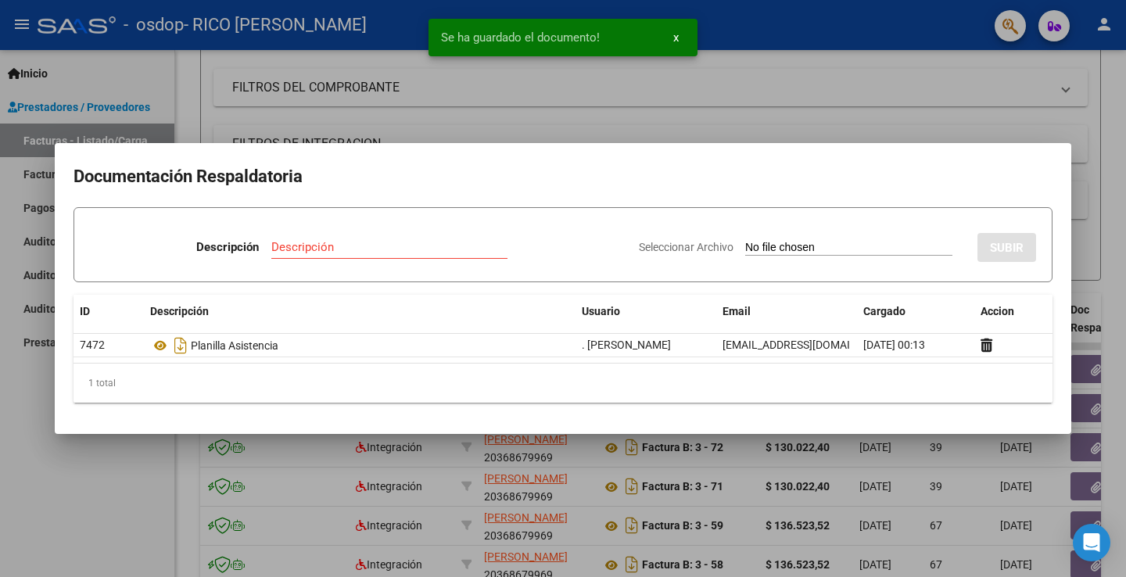
click at [992, 119] on div at bounding box center [563, 288] width 1126 height 577
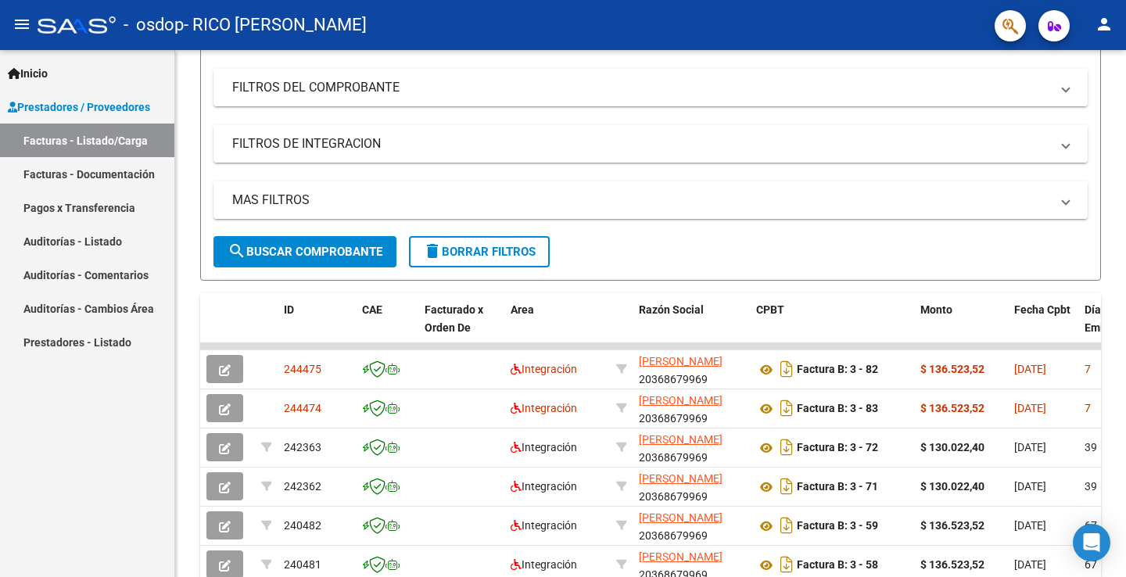
drag, startPoint x: 754, startPoint y: 366, endPoint x: 5, endPoint y: 347, distance: 749.9
click at [5, 347] on mat-sidenav-container "Inicio Instructivos Contacto OS Prestadores / Proveedores Facturas - Listado/Ca…" at bounding box center [563, 313] width 1126 height 527
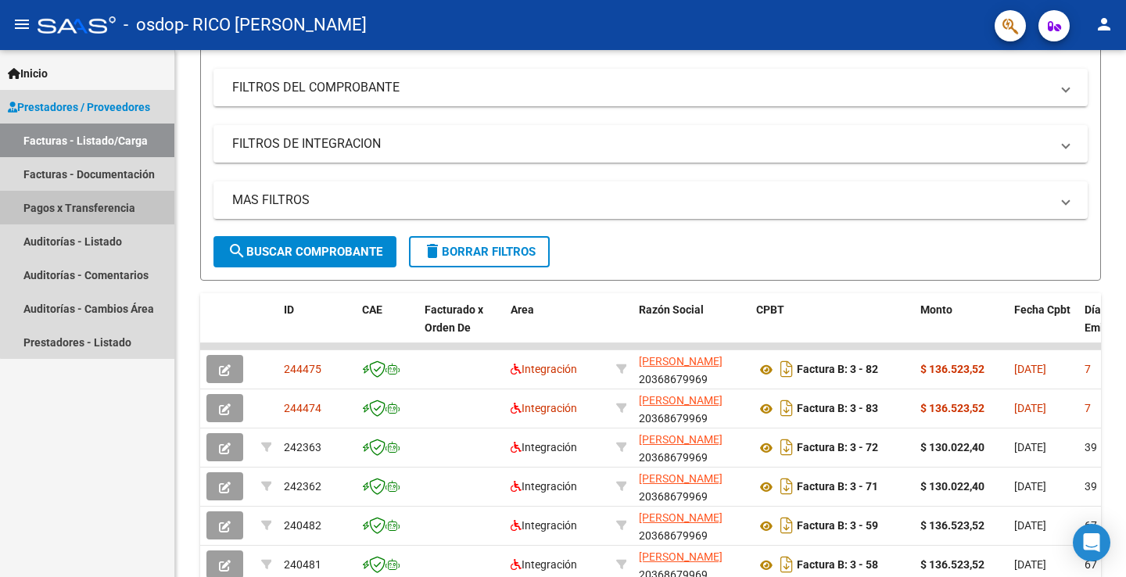
click at [145, 211] on link "Pagos x Transferencia" at bounding box center [87, 208] width 174 height 34
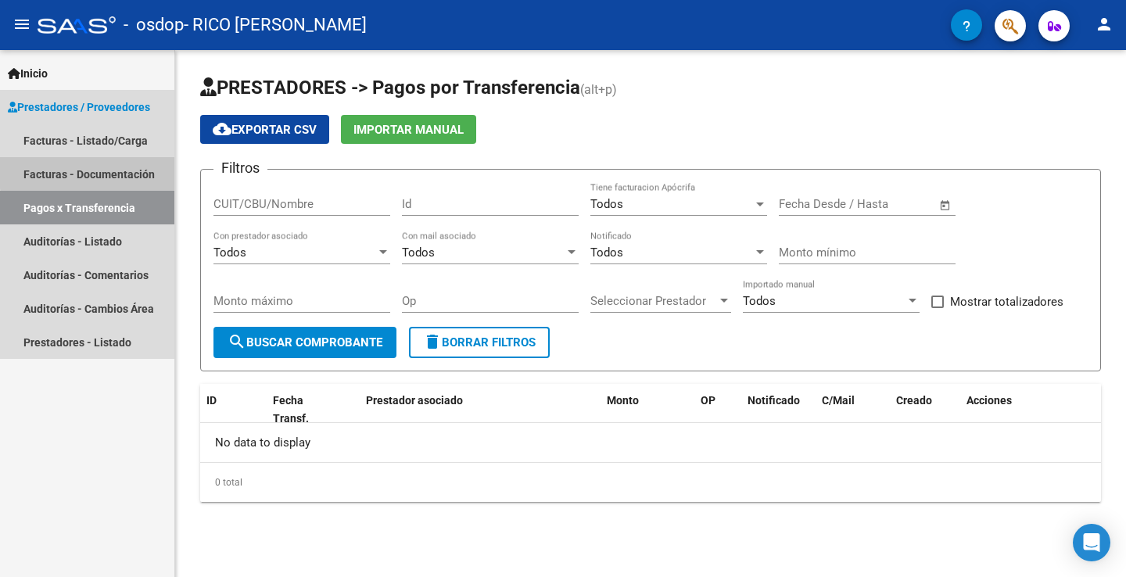
click at [136, 169] on link "Facturas - Documentación" at bounding box center [87, 174] width 174 height 34
